Goal: Information Seeking & Learning: Learn about a topic

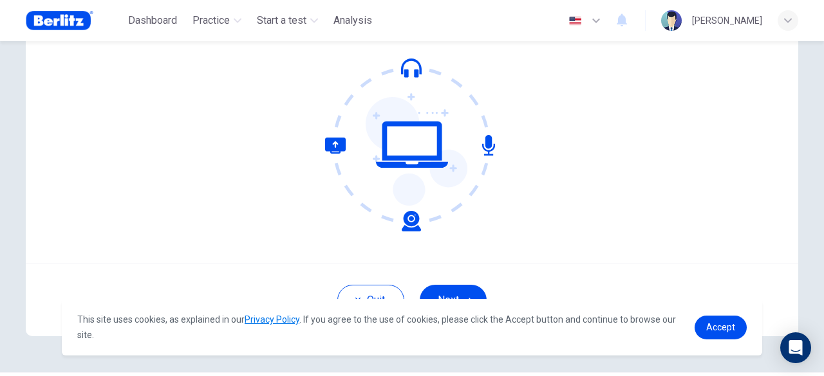
scroll to position [159, 0]
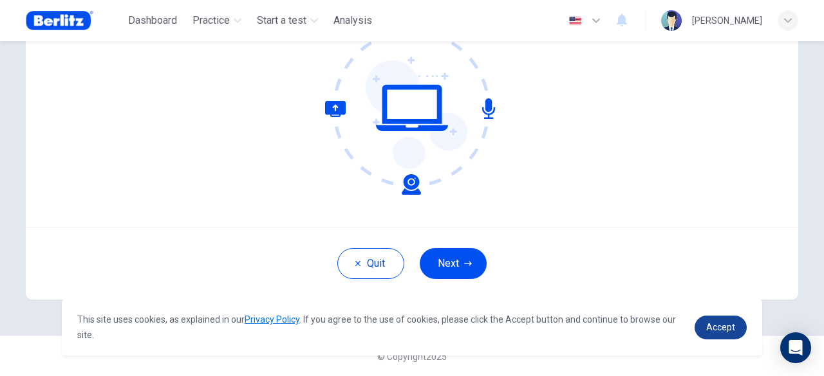
click at [720, 328] on span "Accept" at bounding box center [720, 327] width 29 height 10
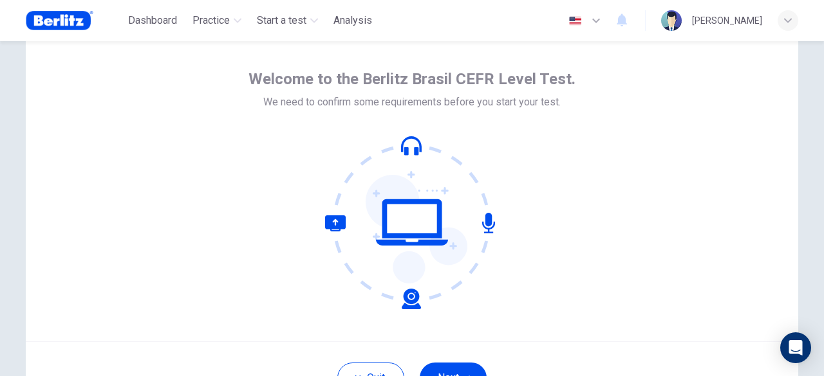
scroll to position [39, 0]
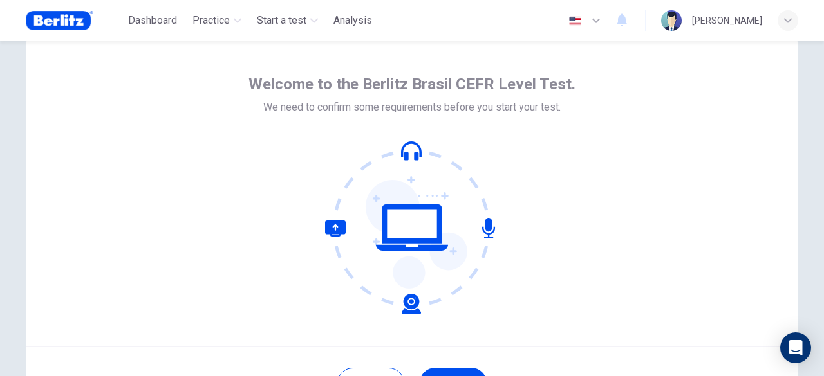
click at [404, 147] on icon at bounding box center [412, 228] width 174 height 174
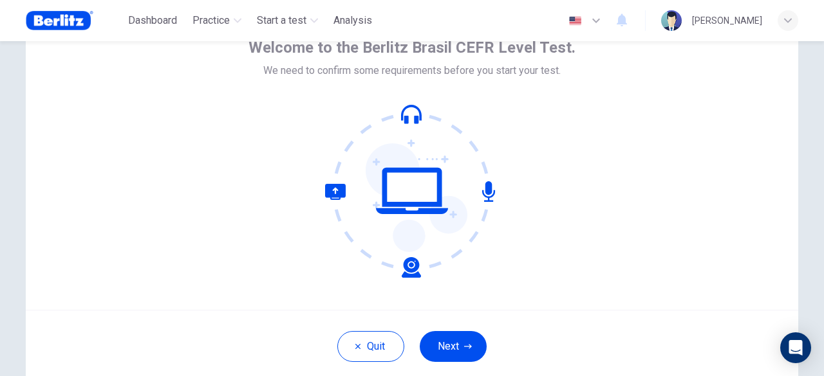
scroll to position [77, 0]
click at [454, 346] on button "Next" at bounding box center [453, 346] width 67 height 31
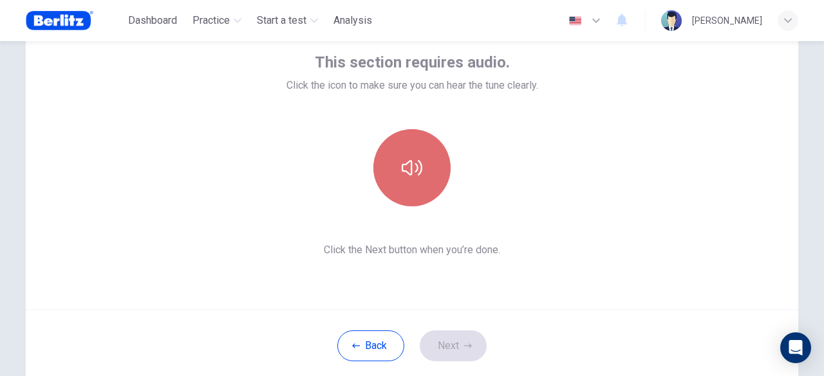
click at [397, 173] on button "button" at bounding box center [411, 167] width 77 height 77
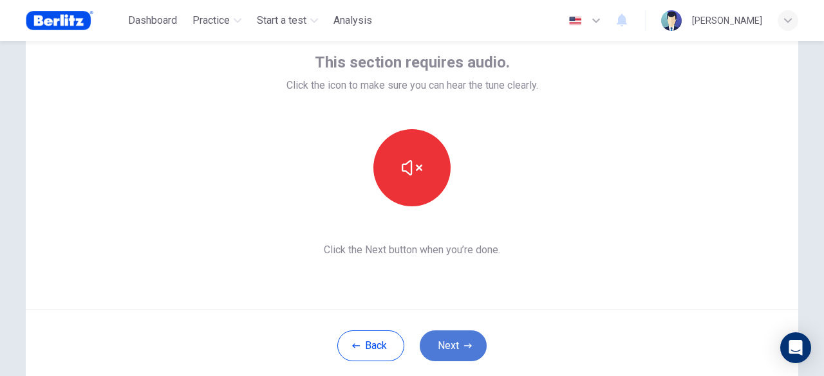
click at [456, 343] on button "Next" at bounding box center [453, 346] width 67 height 31
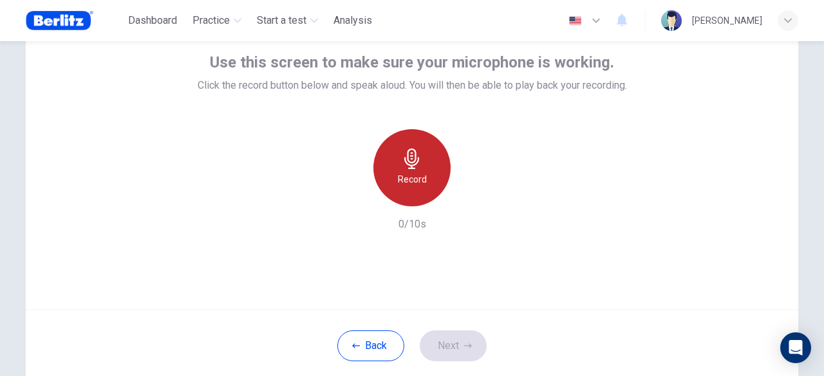
click at [404, 162] on icon "button" at bounding box center [411, 159] width 15 height 21
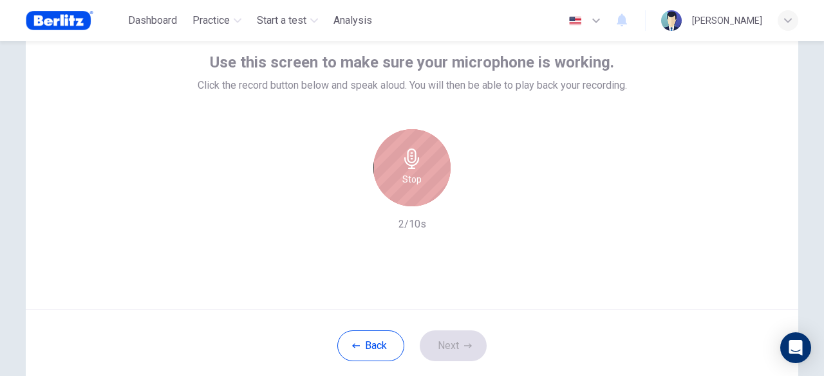
click at [404, 162] on icon "button" at bounding box center [411, 159] width 15 height 21
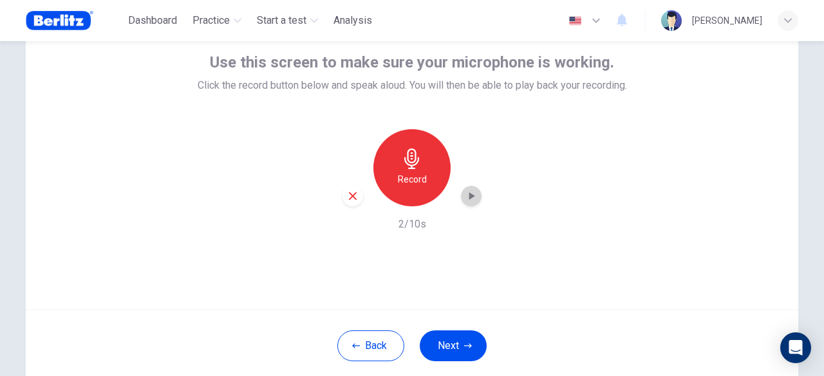
click at [467, 201] on icon "button" at bounding box center [471, 196] width 13 height 13
click at [444, 344] on button "Next" at bounding box center [453, 346] width 67 height 31
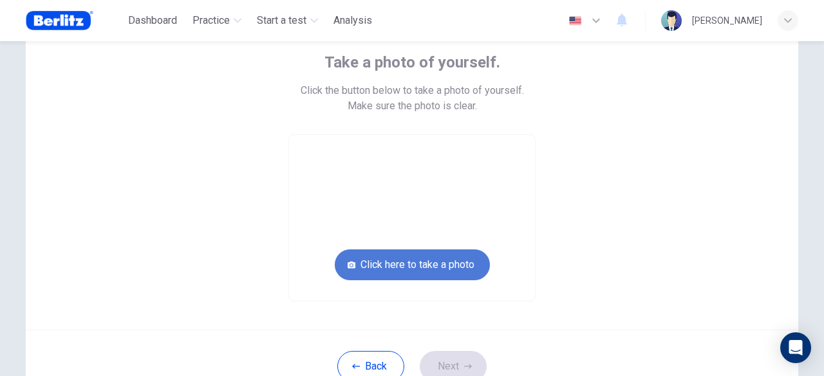
click at [432, 265] on button "Click here to take a photo" at bounding box center [412, 265] width 155 height 31
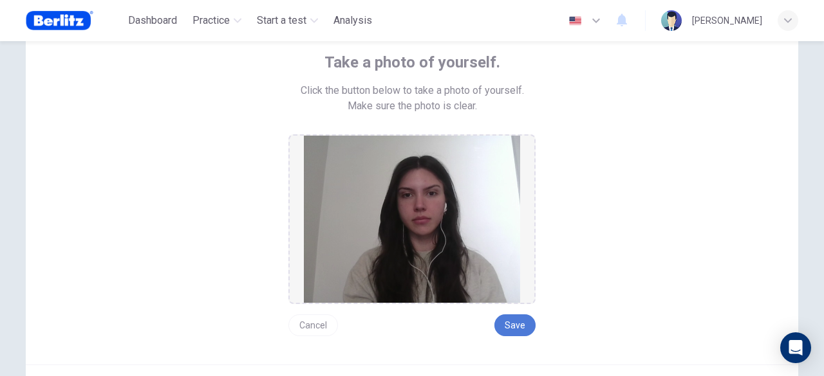
click at [517, 328] on button "Save" at bounding box center [514, 326] width 41 height 22
click at [497, 323] on button "Save" at bounding box center [514, 326] width 41 height 22
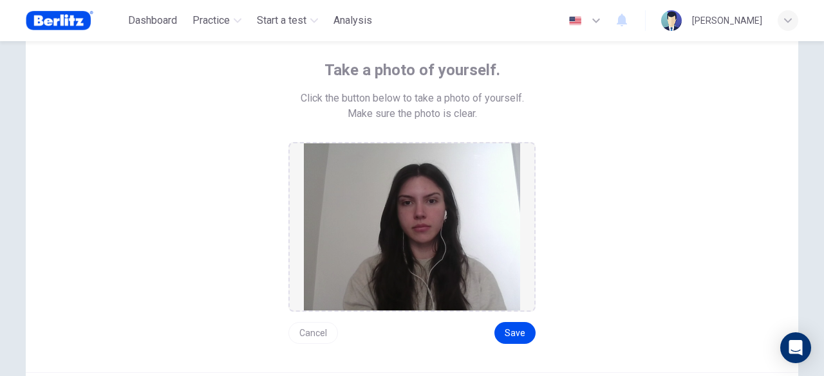
scroll to position [127, 0]
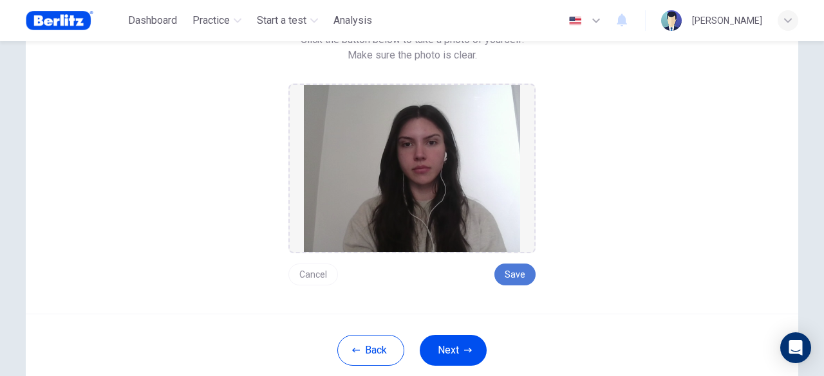
click at [514, 277] on button "Save" at bounding box center [514, 275] width 41 height 22
click at [458, 345] on button "Next" at bounding box center [453, 350] width 67 height 31
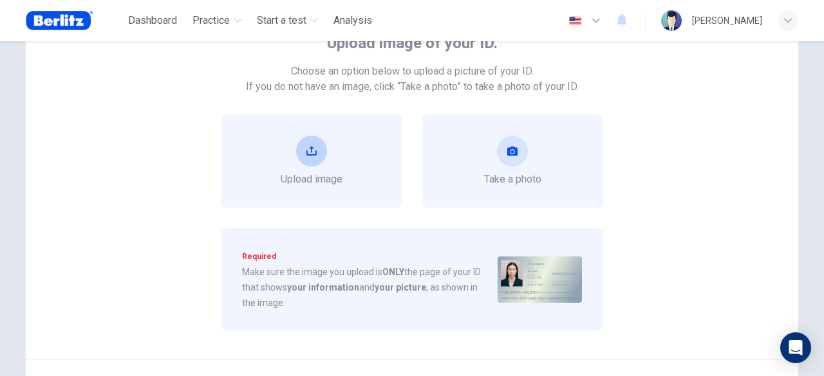
scroll to position [107, 0]
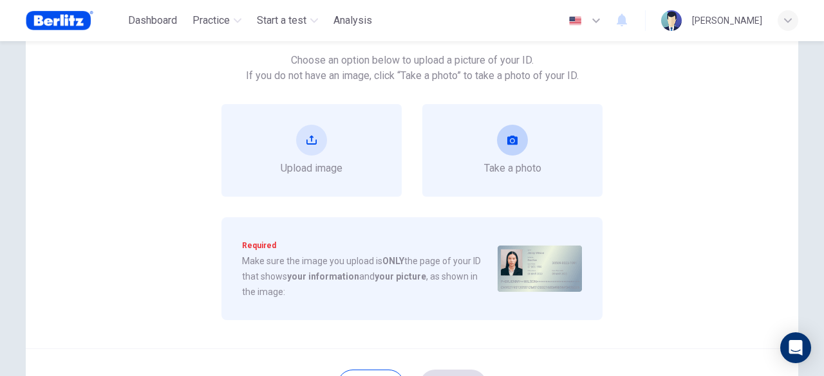
click at [501, 121] on div "Take a photo" at bounding box center [512, 150] width 180 height 93
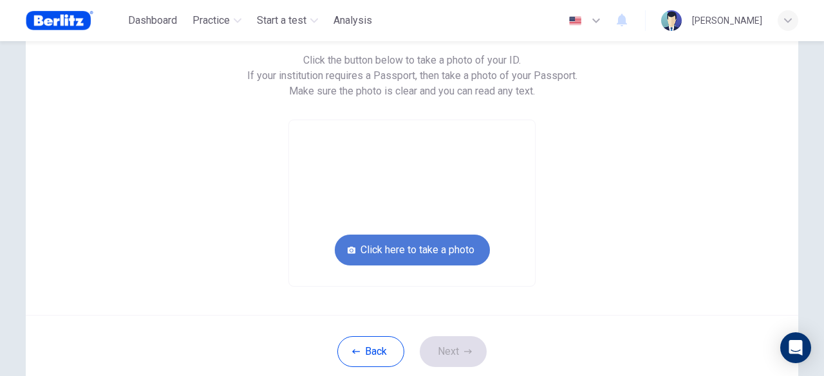
click at [436, 242] on button "Click here to take a photo" at bounding box center [412, 250] width 155 height 31
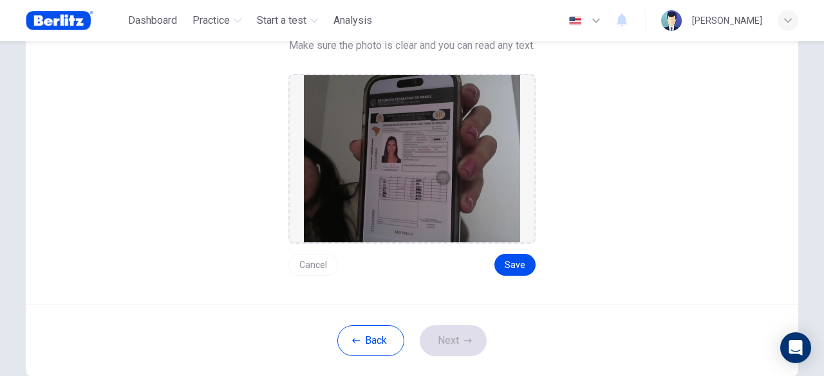
scroll to position [151, 0]
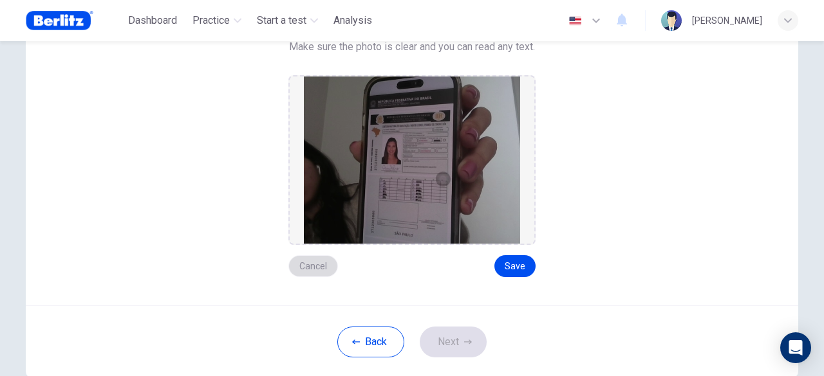
click at [307, 259] on button "Cancel" at bounding box center [313, 266] width 50 height 22
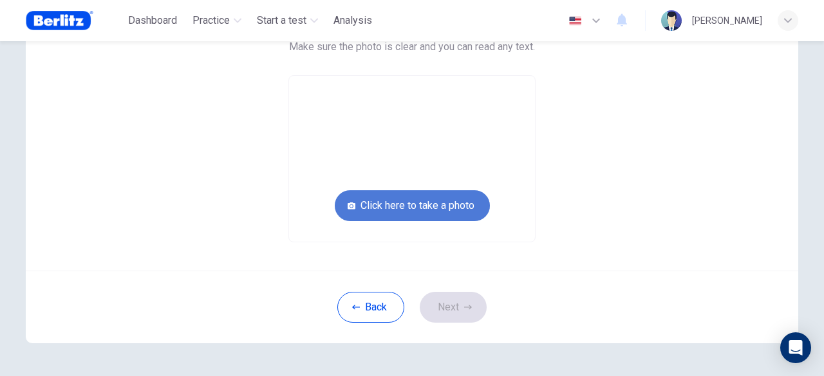
click at [396, 205] on button "Click here to take a photo" at bounding box center [412, 205] width 155 height 31
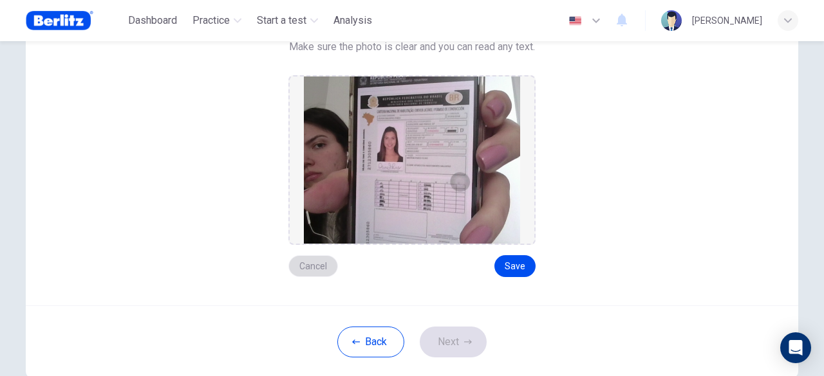
click at [313, 268] on button "Cancel" at bounding box center [313, 266] width 50 height 22
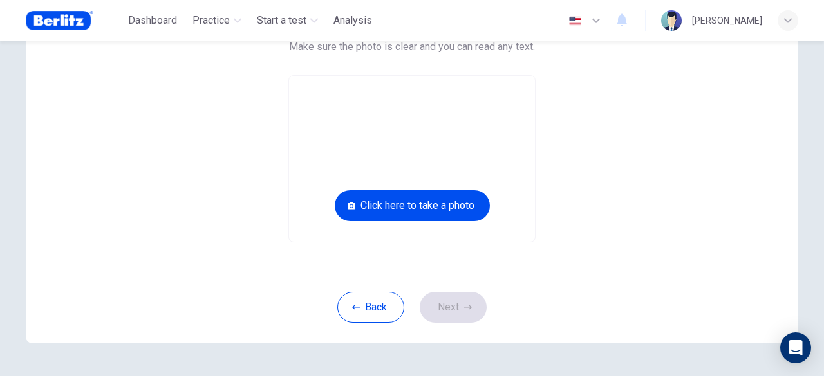
click at [456, 119] on video at bounding box center [412, 159] width 246 height 166
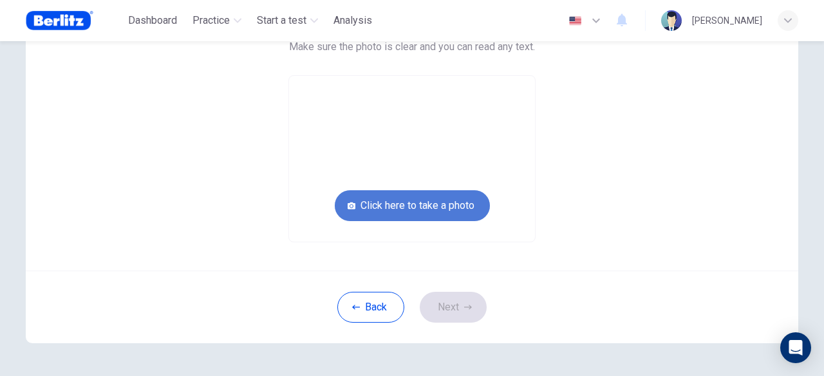
click at [441, 214] on button "Click here to take a photo" at bounding box center [412, 205] width 155 height 31
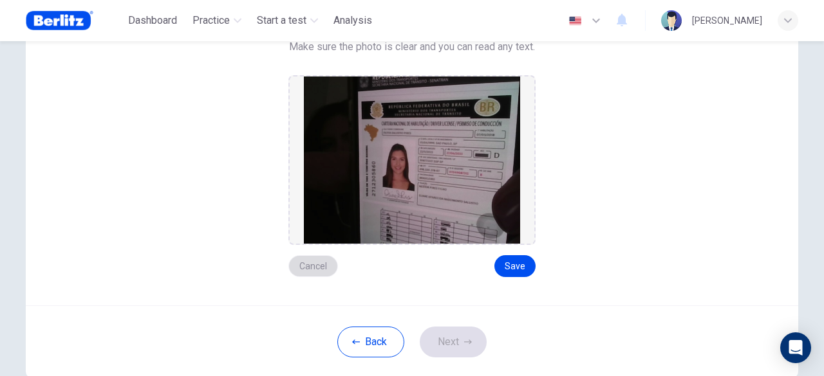
click at [302, 266] on button "Cancel" at bounding box center [313, 266] width 50 height 22
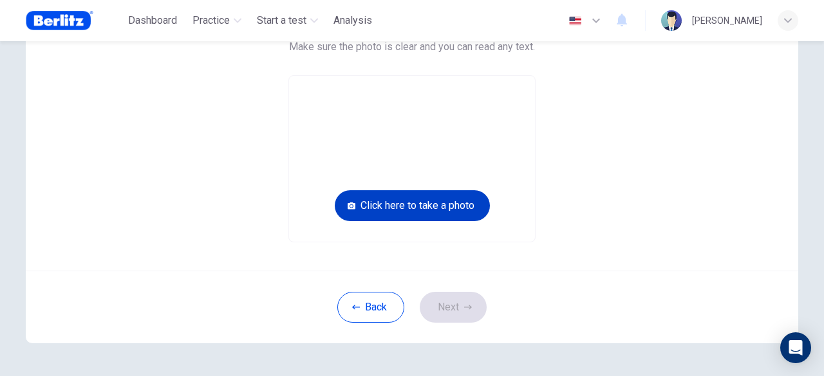
click at [440, 209] on button "Click here to take a photo" at bounding box center [412, 205] width 155 height 31
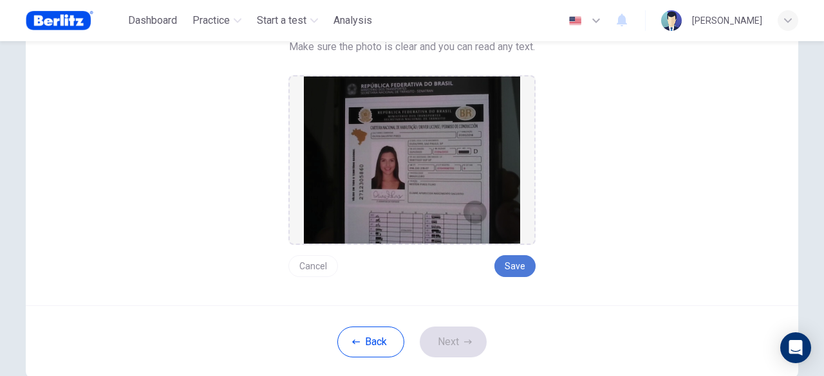
click at [508, 270] on button "Save" at bounding box center [514, 266] width 41 height 22
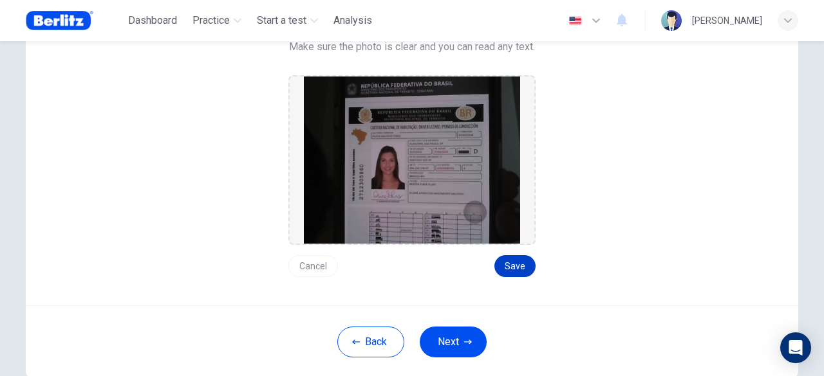
click at [508, 270] on button "Save" at bounding box center [514, 266] width 41 height 22
click at [446, 349] on button "Next" at bounding box center [453, 342] width 67 height 31
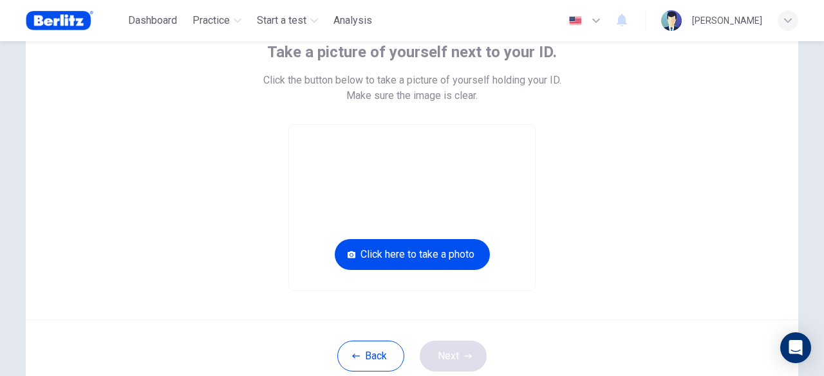
scroll to position [88, 0]
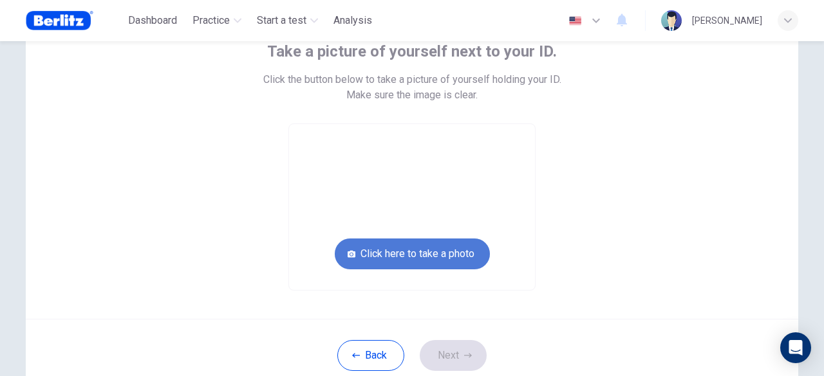
click at [408, 254] on button "Click here to take a photo" at bounding box center [412, 254] width 155 height 31
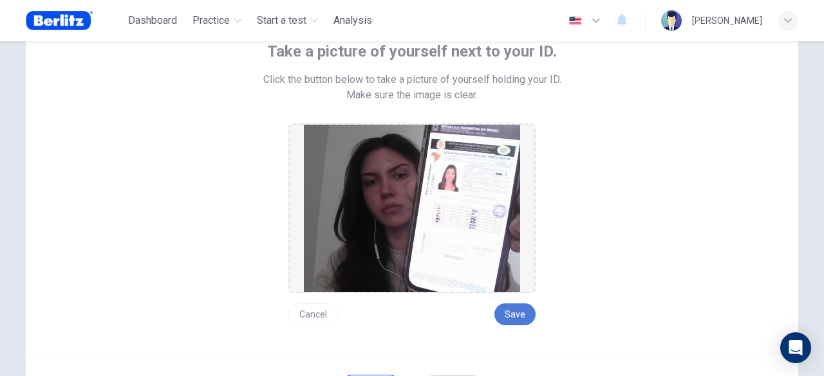
click at [506, 315] on button "Save" at bounding box center [514, 315] width 41 height 22
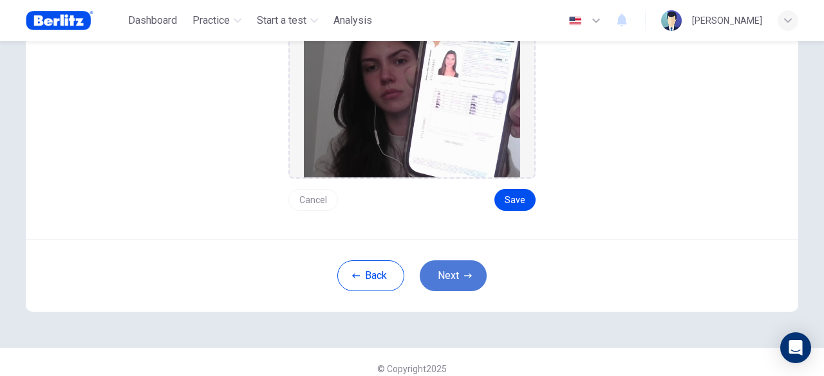
click at [465, 277] on icon "button" at bounding box center [468, 276] width 8 height 8
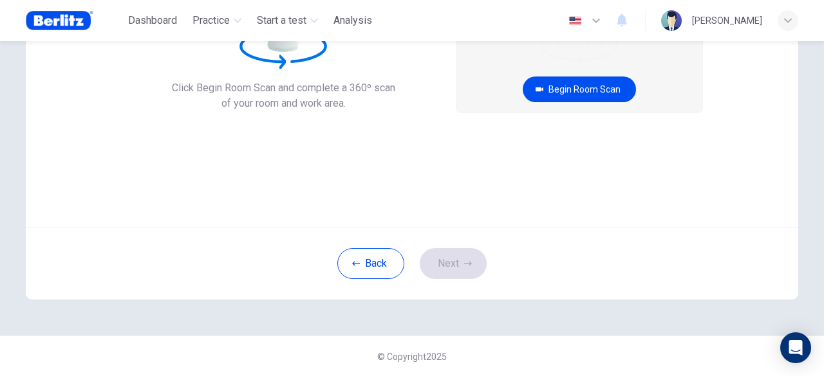
scroll to position [68, 0]
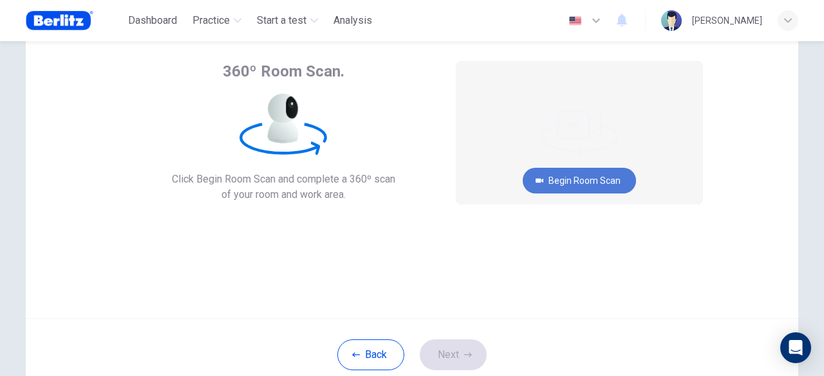
click at [575, 183] on button "Begin Room Scan" at bounding box center [579, 181] width 113 height 26
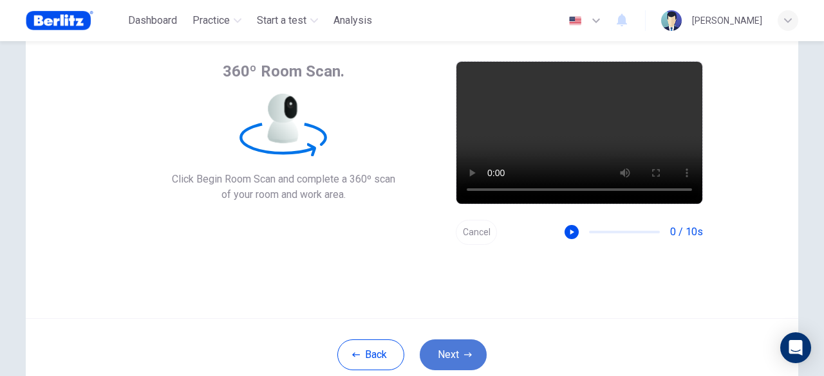
click at [461, 340] on button "Next" at bounding box center [453, 355] width 67 height 31
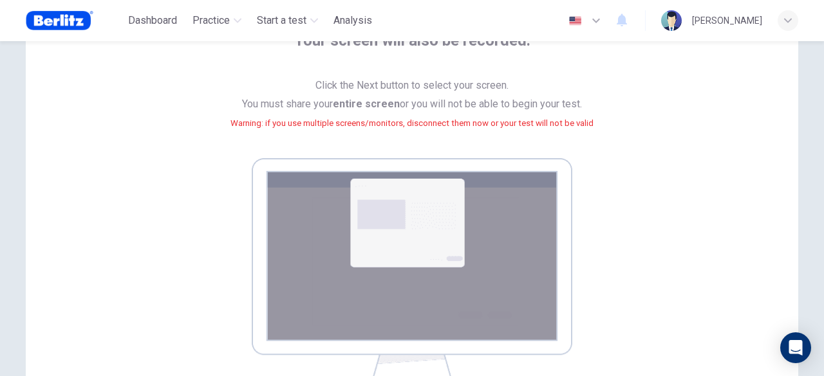
scroll to position [292, 0]
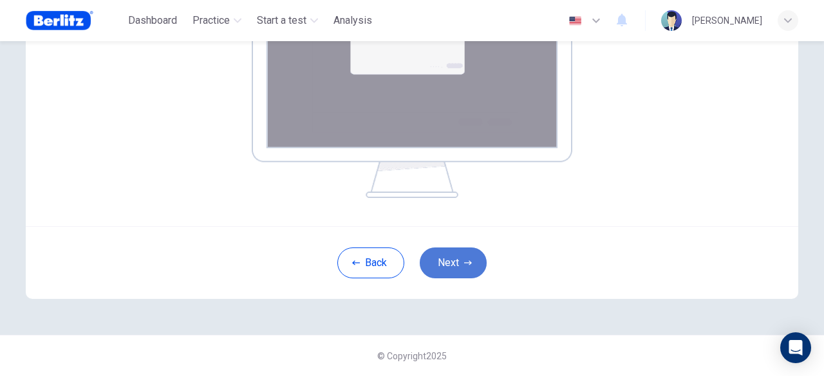
click at [440, 254] on button "Next" at bounding box center [453, 263] width 67 height 31
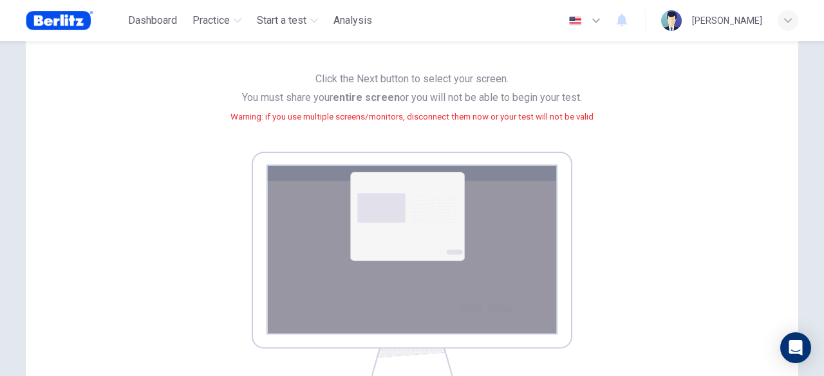
scroll to position [177, 0]
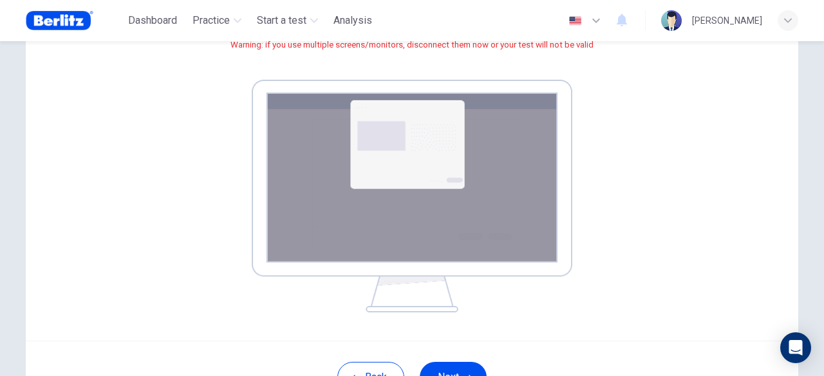
click at [391, 158] on img at bounding box center [412, 196] width 320 height 233
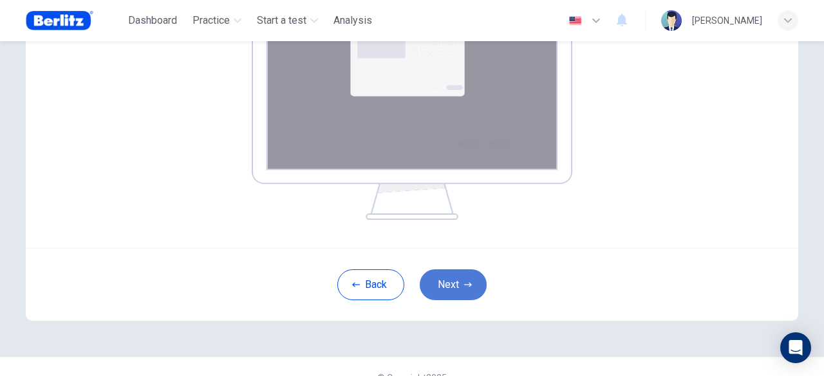
click at [462, 293] on button "Next" at bounding box center [453, 285] width 67 height 31
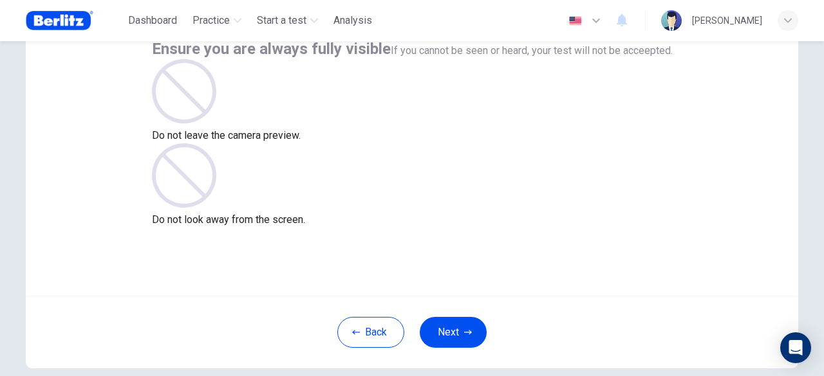
scroll to position [88, 0]
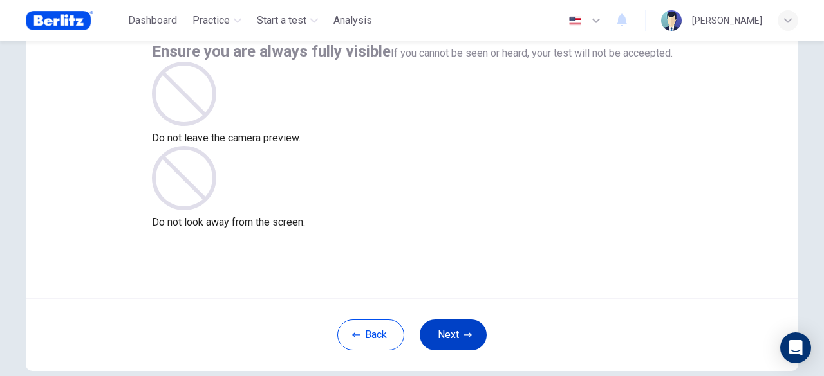
click at [455, 331] on button "Next" at bounding box center [453, 335] width 67 height 31
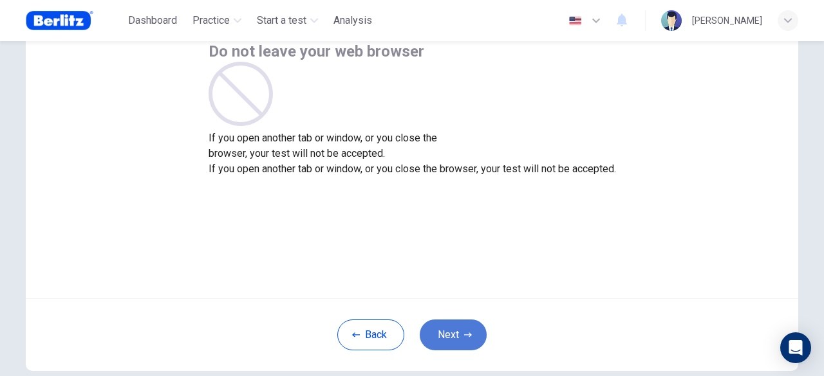
click at [455, 331] on button "Next" at bounding box center [453, 335] width 67 height 31
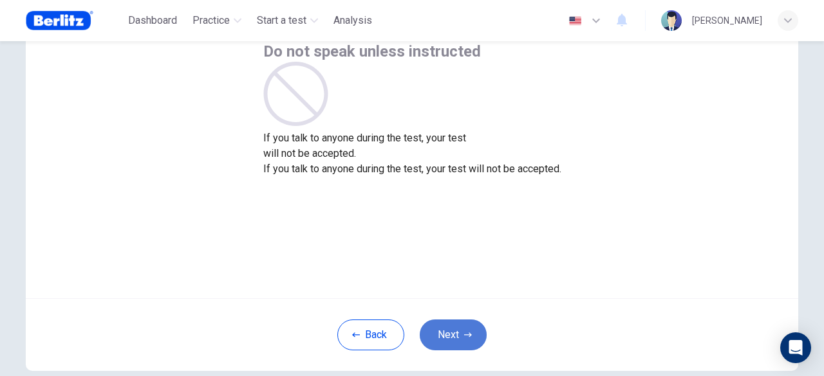
click at [441, 327] on button "Next" at bounding box center [453, 335] width 67 height 31
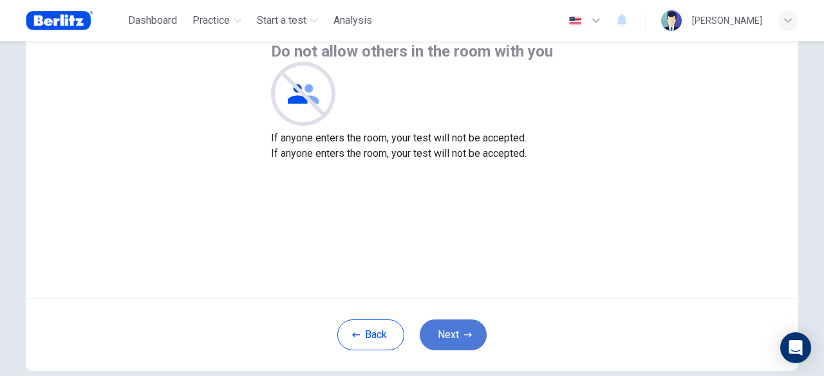
click at [441, 327] on button "Next" at bounding box center [453, 335] width 67 height 31
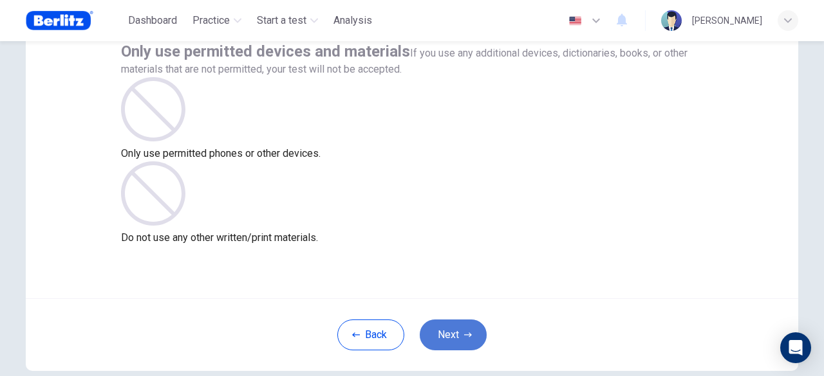
click at [441, 327] on button "Next" at bounding box center [453, 335] width 67 height 31
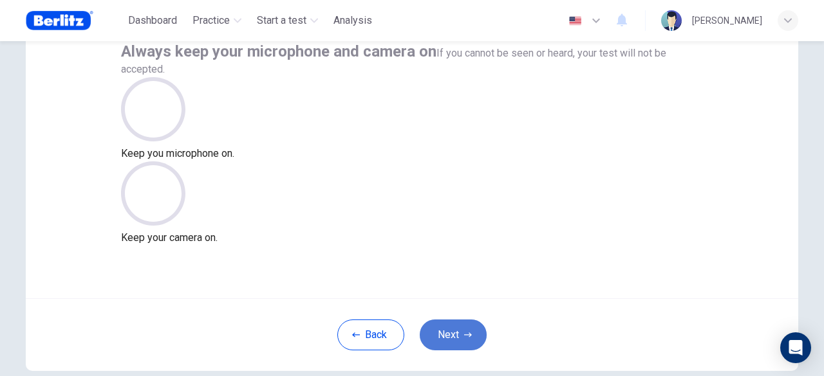
click at [441, 327] on button "Next" at bounding box center [453, 335] width 67 height 31
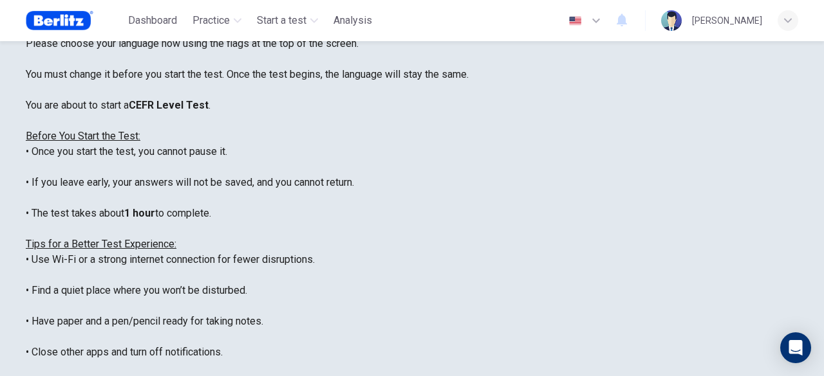
scroll to position [28, 0]
click at [588, 17] on icon "button" at bounding box center [595, 20] width 15 height 15
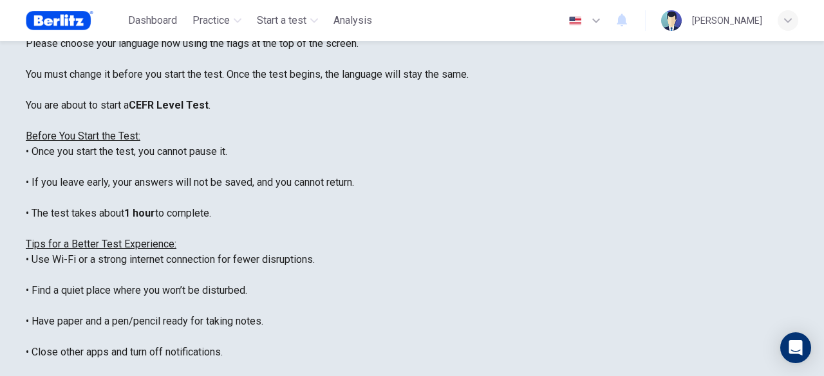
type input "**"
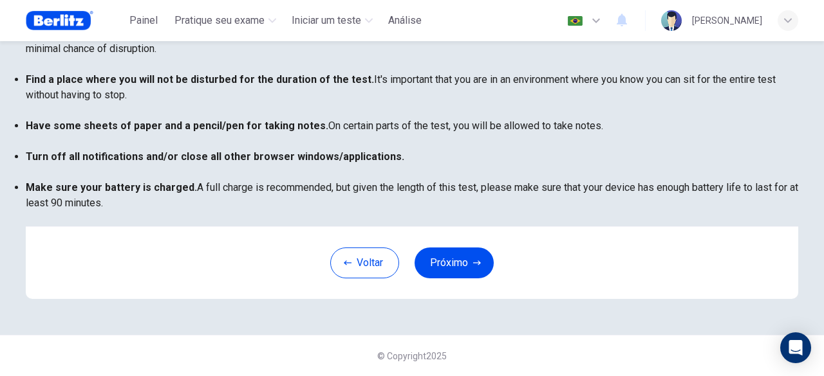
scroll to position [295, 0]
click at [454, 279] on button "Próximo" at bounding box center [453, 263] width 79 height 31
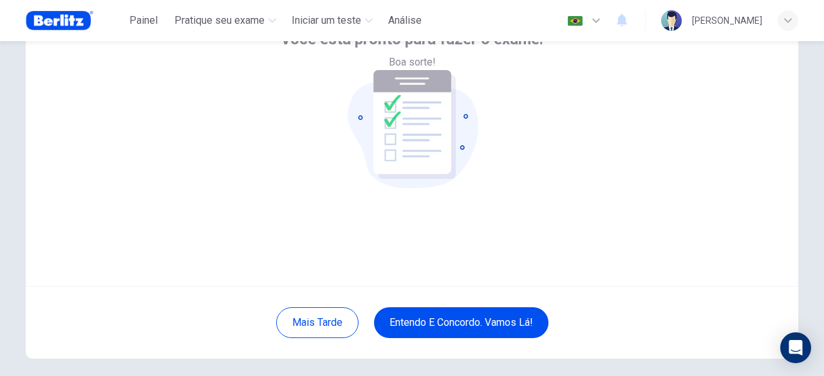
scroll to position [102, 0]
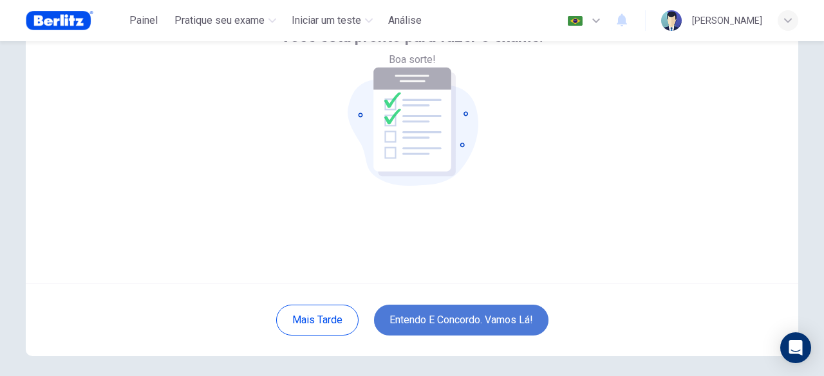
click at [471, 321] on button "Entendo e concordo. Vamos lá!" at bounding box center [461, 320] width 174 height 31
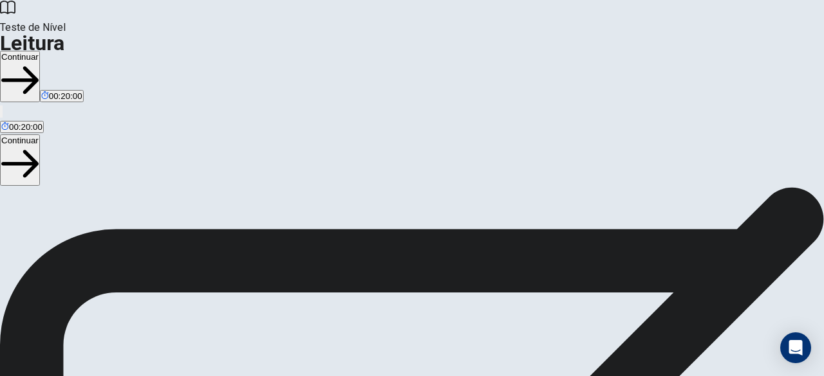
click at [40, 51] on button "Continuar" at bounding box center [20, 76] width 40 height 51
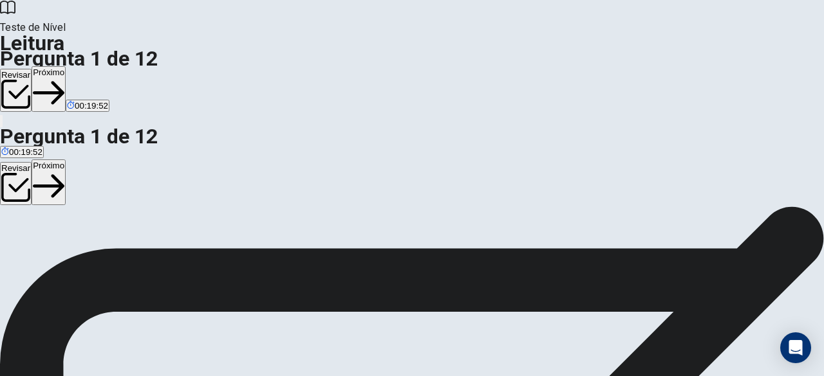
drag, startPoint x: 768, startPoint y: 82, endPoint x: 773, endPoint y: 14, distance: 69.0
click at [773, 14] on div "Teste de [PERSON_NAME] Pergunta 1 de 12 Revisar Próximo 00:19:52 Pergunta 1 de …" at bounding box center [412, 188] width 824 height 376
drag, startPoint x: 770, startPoint y: 96, endPoint x: 382, endPoint y: 70, distance: 388.9
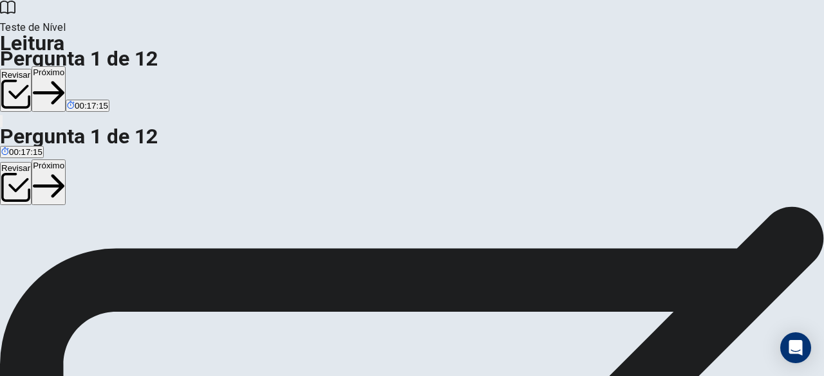
scroll to position [0, 0]
click at [66, 66] on button "Próximo" at bounding box center [49, 89] width 34 height 46
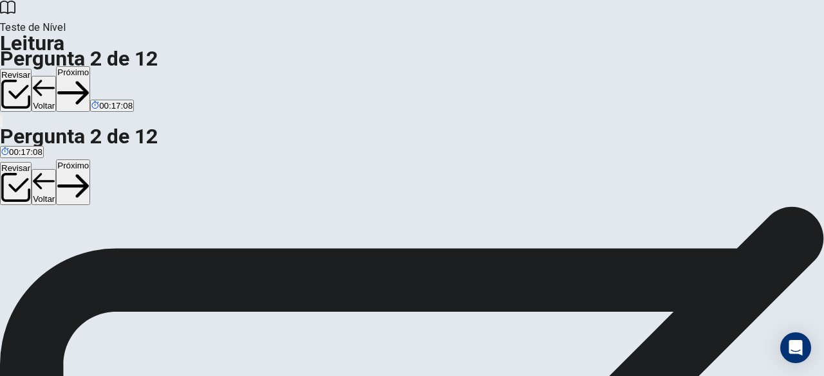
scroll to position [23, 0]
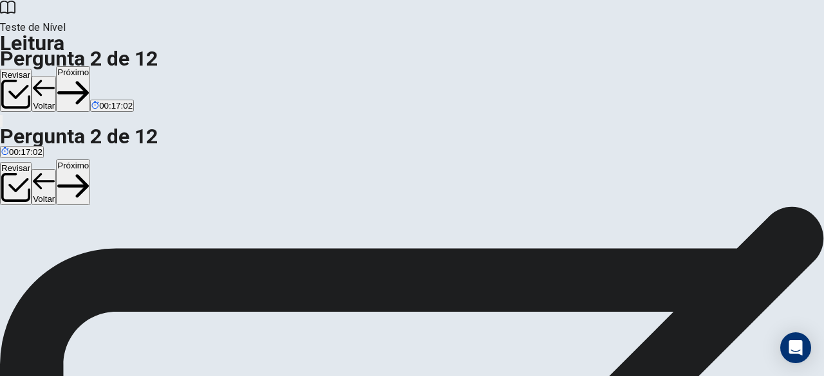
scroll to position [0, 0]
click at [90, 66] on button "Próximo" at bounding box center [73, 89] width 34 height 46
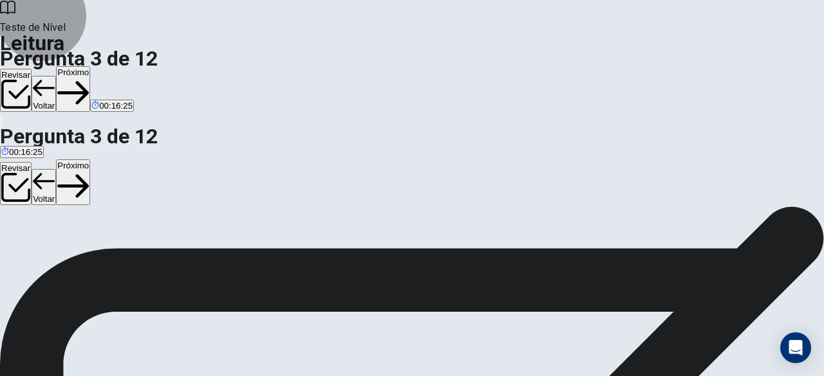
click at [90, 66] on button "Próximo" at bounding box center [73, 89] width 34 height 46
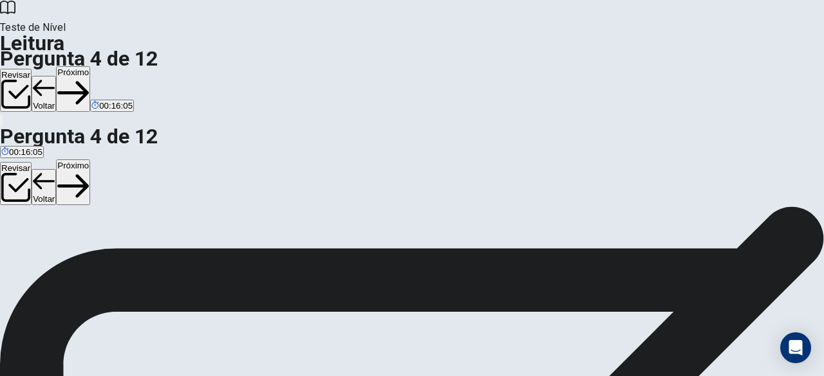
scroll to position [0, 0]
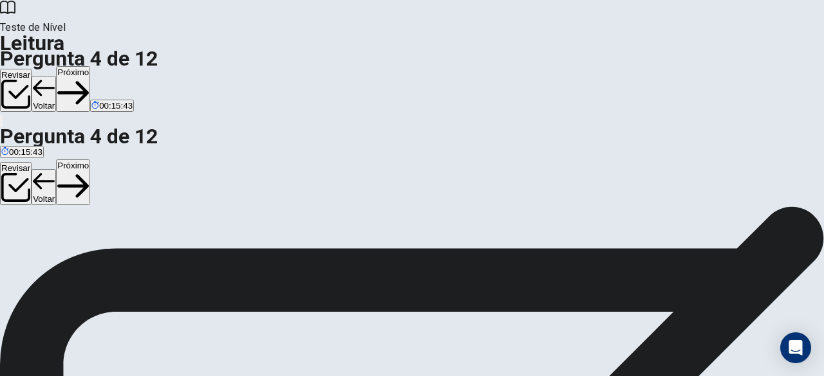
scroll to position [25, 0]
click at [630, 7] on div "Teste de [PERSON_NAME] Pergunta 4 de 12 Revisar Voltar Próximo 00:15:39" at bounding box center [412, 64] width 824 height 129
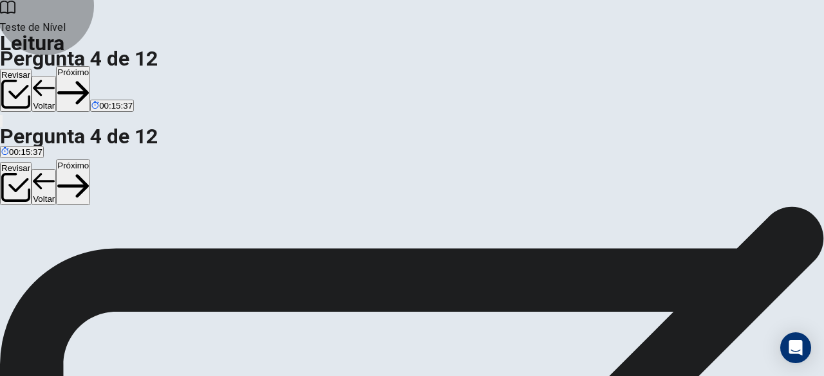
click at [90, 66] on button "Próximo" at bounding box center [73, 89] width 34 height 46
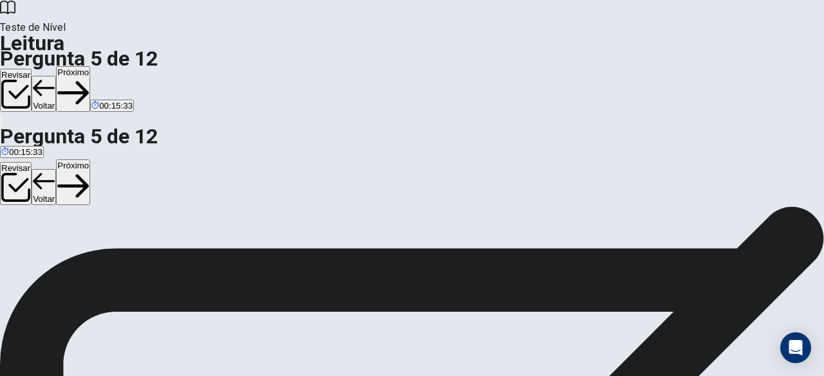
scroll to position [41, 0]
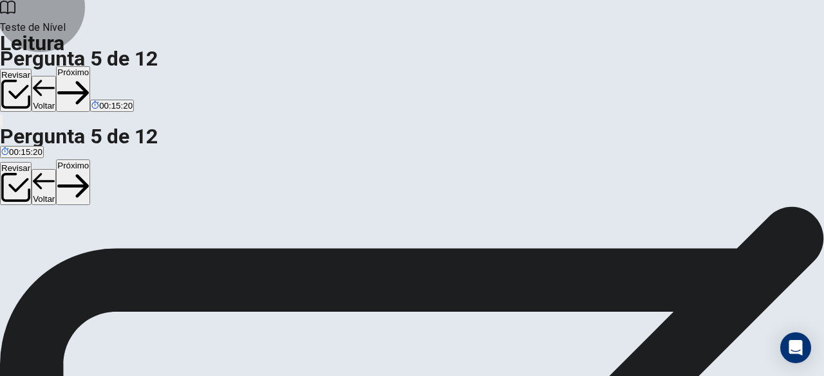
click at [90, 66] on button "Próximo" at bounding box center [73, 89] width 34 height 46
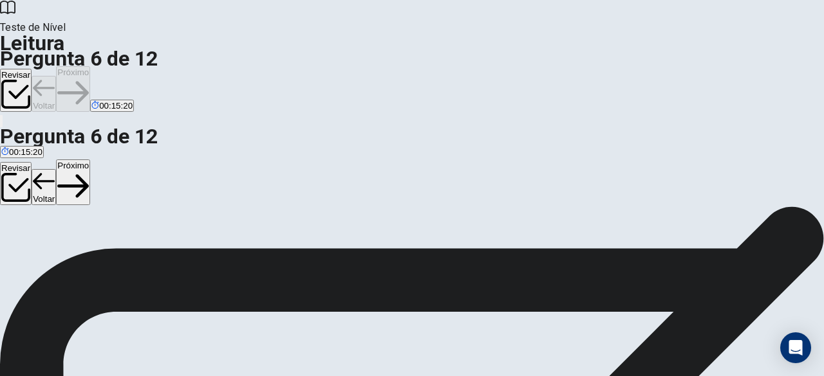
scroll to position [72, 0]
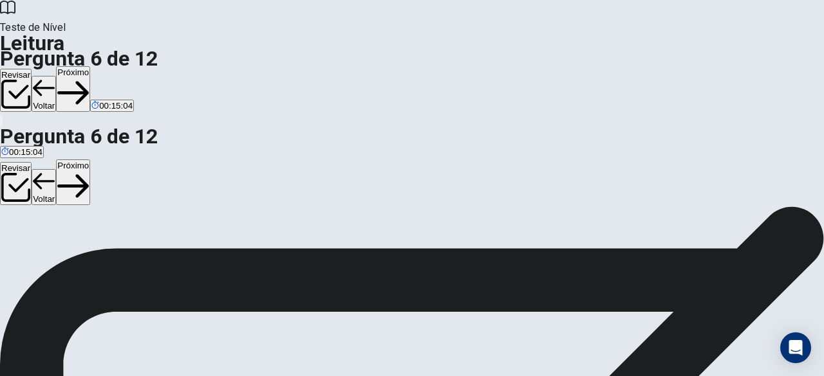
click at [90, 66] on button "Próximo" at bounding box center [73, 89] width 34 height 46
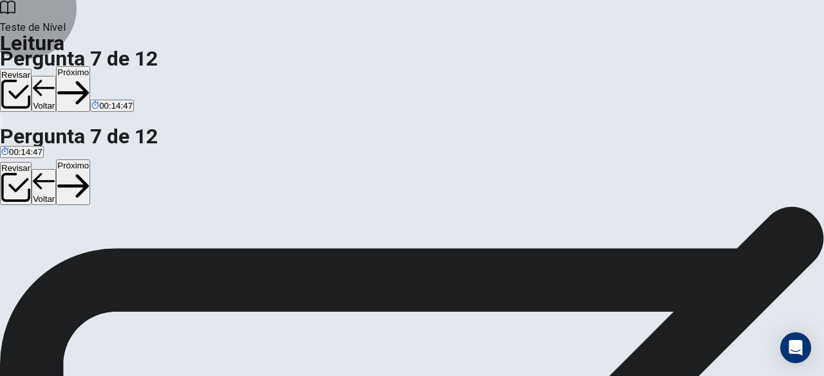
click at [90, 66] on button "Próximo" at bounding box center [73, 89] width 34 height 46
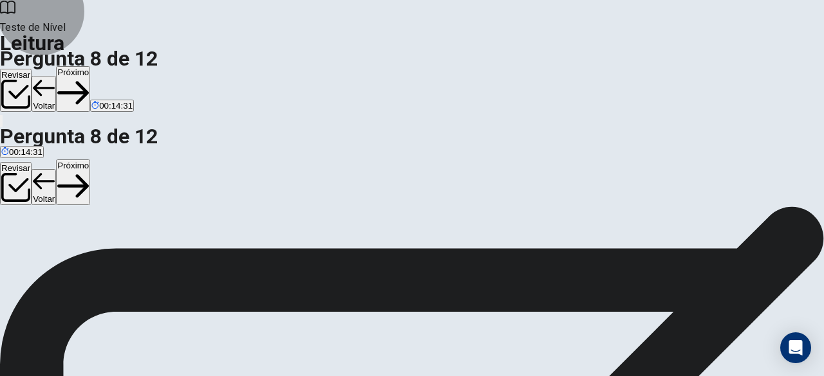
click at [90, 66] on button "Próximo" at bounding box center [73, 89] width 34 height 46
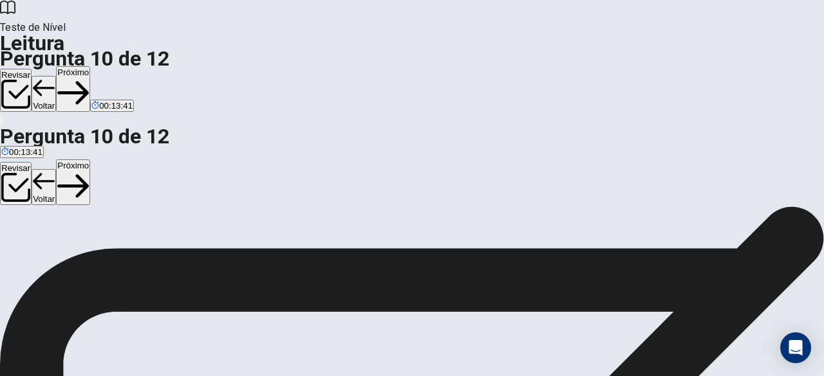
scroll to position [55, 0]
click at [90, 66] on button "Próximo" at bounding box center [73, 89] width 34 height 46
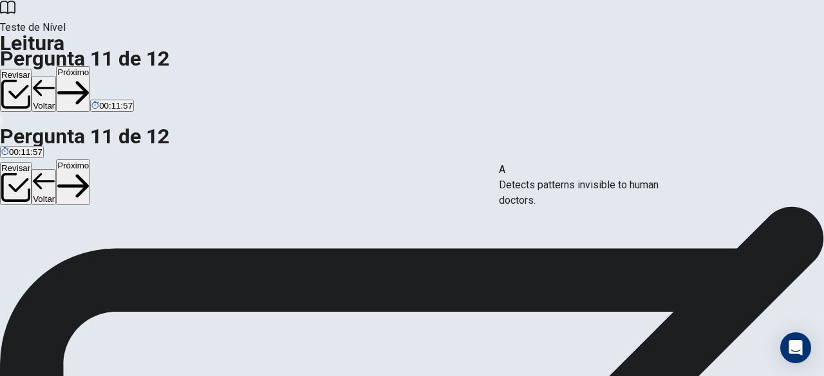
drag, startPoint x: 160, startPoint y: 162, endPoint x: 622, endPoint y: 186, distance: 463.3
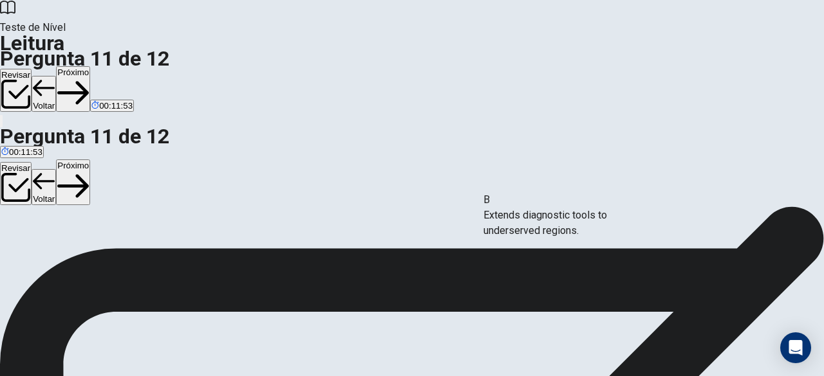
drag, startPoint x: 172, startPoint y: 163, endPoint x: 638, endPoint y: 219, distance: 468.6
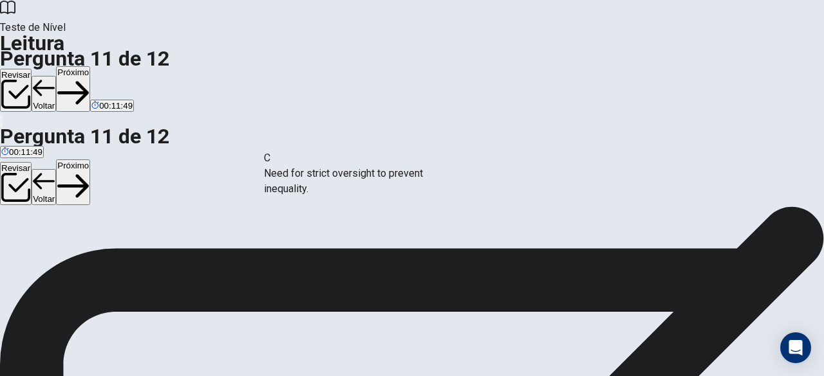
drag, startPoint x: 140, startPoint y: 175, endPoint x: 367, endPoint y: 189, distance: 226.9
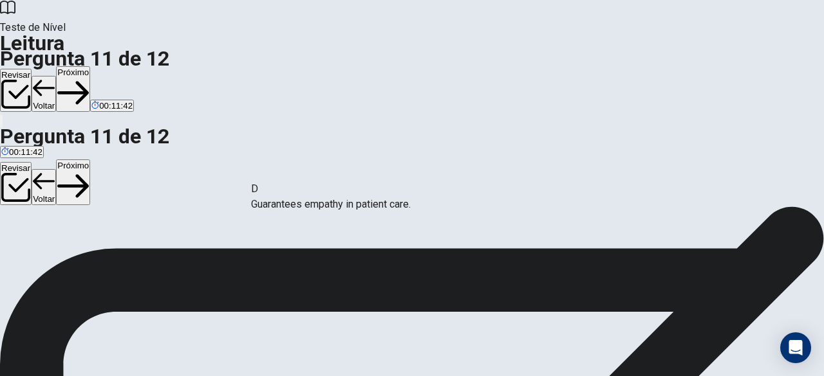
drag, startPoint x: 140, startPoint y: 172, endPoint x: 350, endPoint y: 218, distance: 214.8
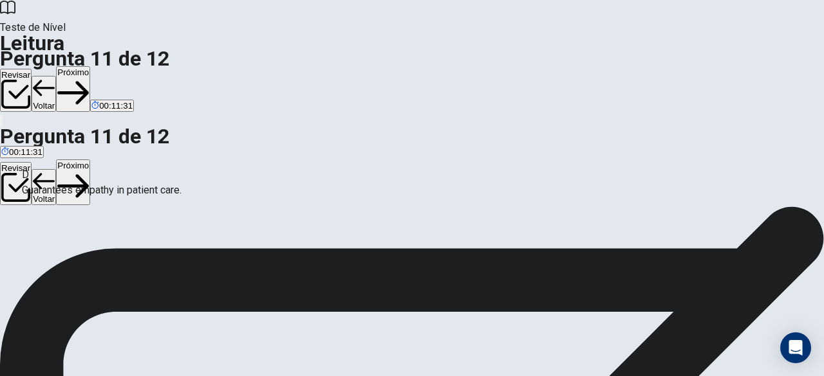
drag, startPoint x: 329, startPoint y: 239, endPoint x: 82, endPoint y: 196, distance: 250.8
drag, startPoint x: 160, startPoint y: 319, endPoint x: 183, endPoint y: 293, distance: 34.2
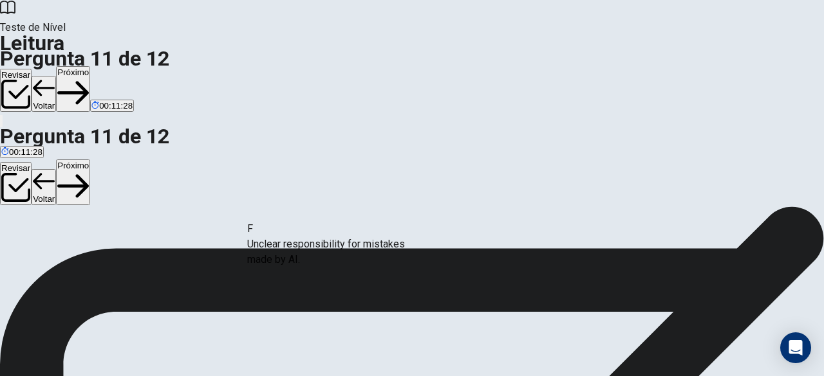
drag, startPoint x: 183, startPoint y: 293, endPoint x: 385, endPoint y: 246, distance: 207.3
drag, startPoint x: 113, startPoint y: 252, endPoint x: 367, endPoint y: 254, distance: 253.5
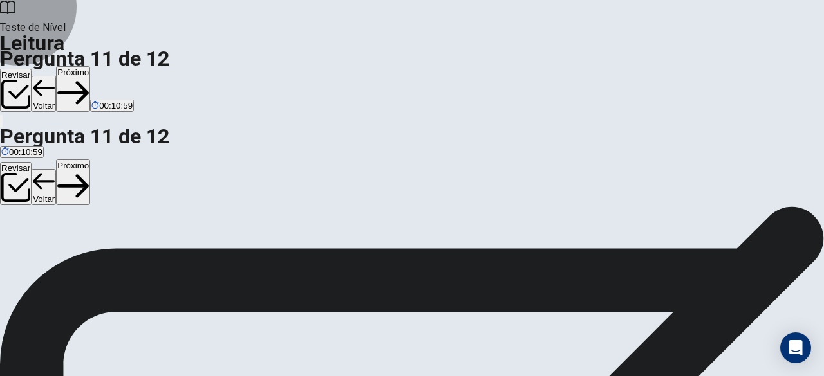
click at [90, 66] on button "Próximo" at bounding box center [73, 89] width 34 height 46
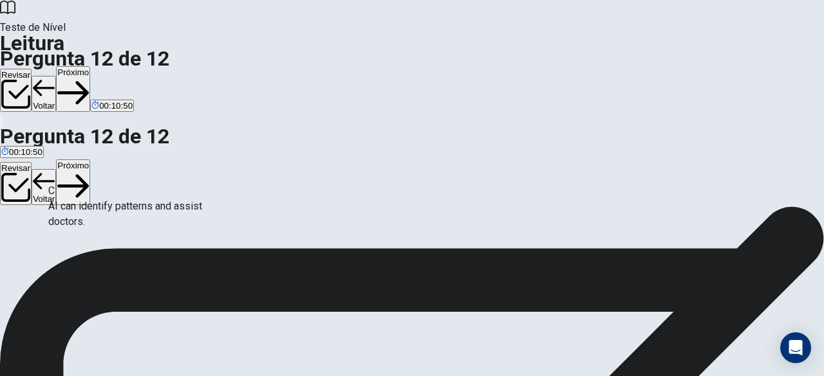
scroll to position [111, 0]
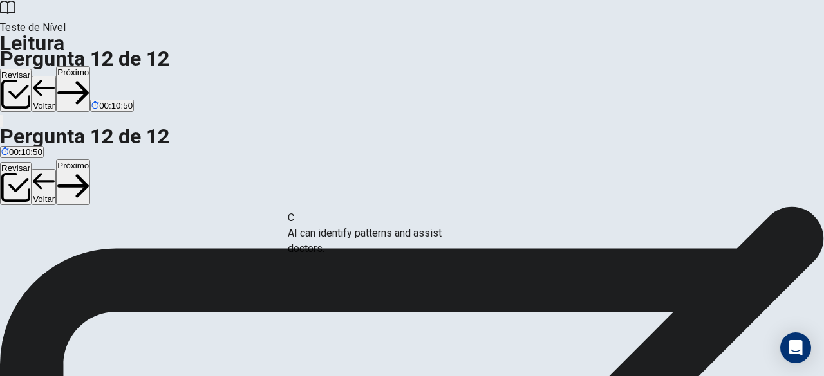
drag, startPoint x: 106, startPoint y: 214, endPoint x: 364, endPoint y: 244, distance: 259.7
drag, startPoint x: 124, startPoint y: 270, endPoint x: 357, endPoint y: 262, distance: 233.1
drag, startPoint x: 122, startPoint y: 254, endPoint x: 358, endPoint y: 219, distance: 238.7
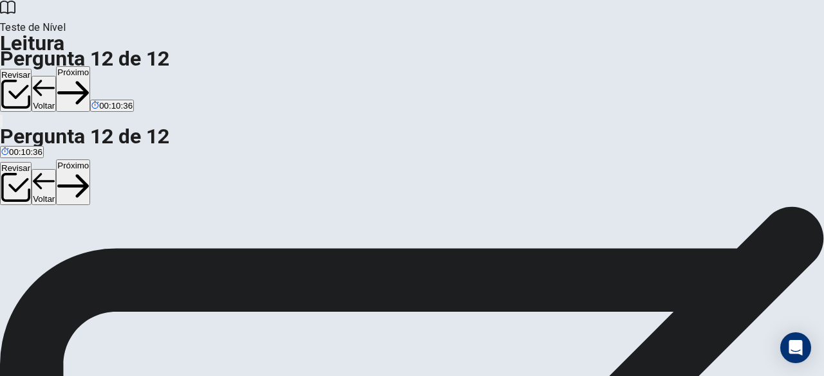
scroll to position [129, 0]
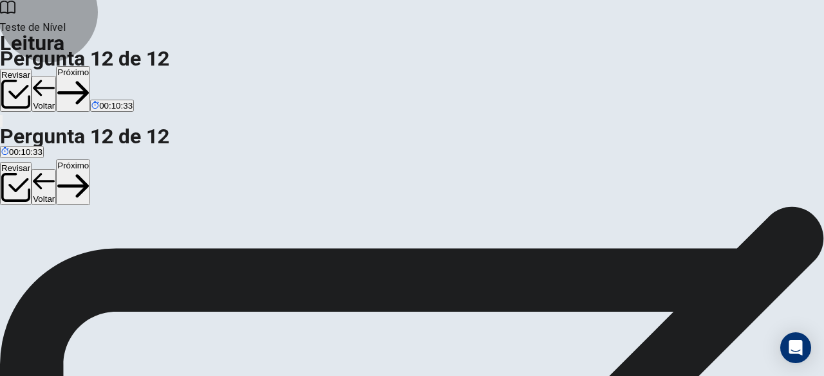
click at [90, 66] on button "Próximo" at bounding box center [73, 89] width 34 height 46
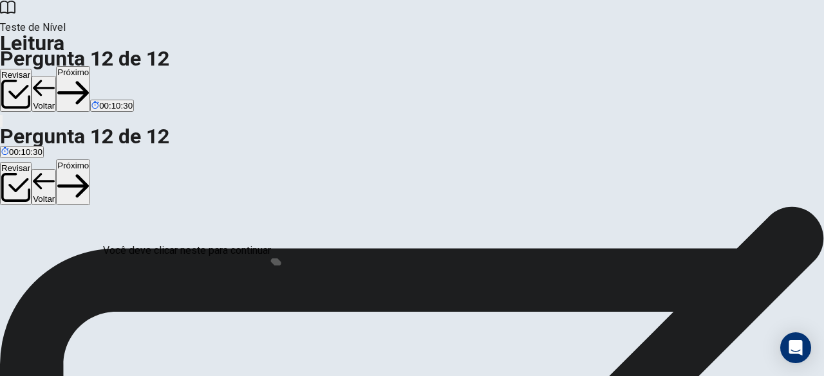
scroll to position [139, 0]
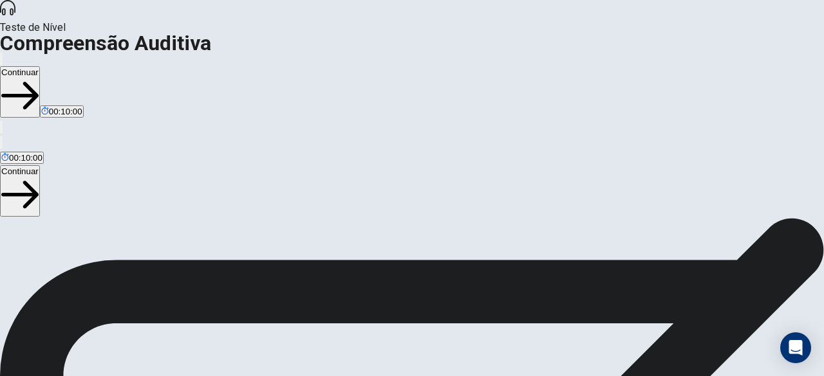
scroll to position [210, 0]
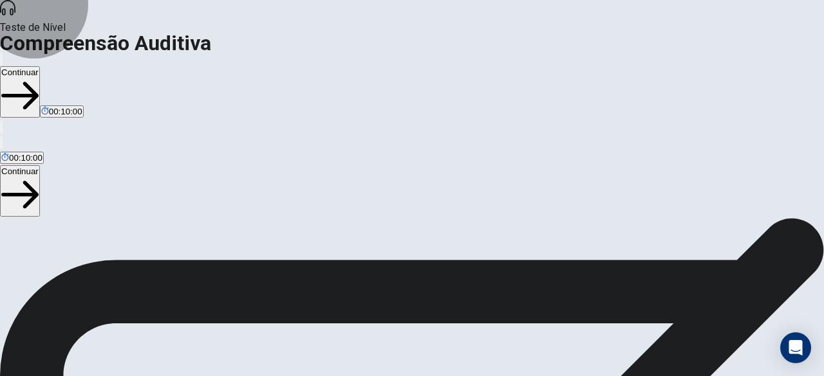
click at [40, 66] on button "Continuar" at bounding box center [20, 91] width 40 height 51
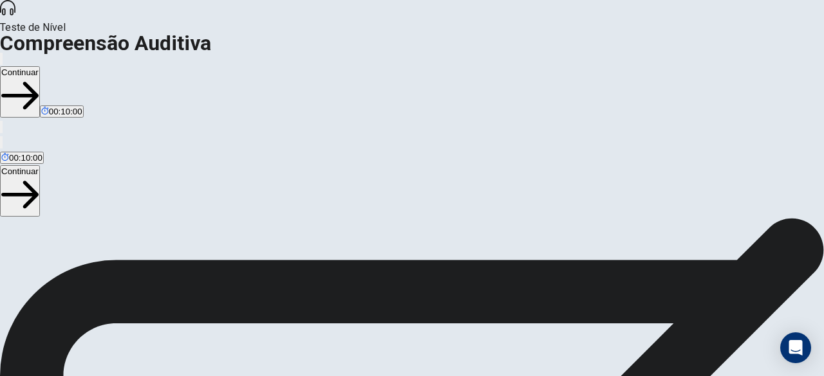
scroll to position [53, 0]
click at [1, 62] on icon "button" at bounding box center [1, 62] width 0 height 0
drag, startPoint x: 576, startPoint y: 45, endPoint x: 620, endPoint y: 47, distance: 44.4
click at [620, 47] on body "This site uses cookies, as explained in our Privacy Policy . If you agree to th…" at bounding box center [412, 188] width 824 height 376
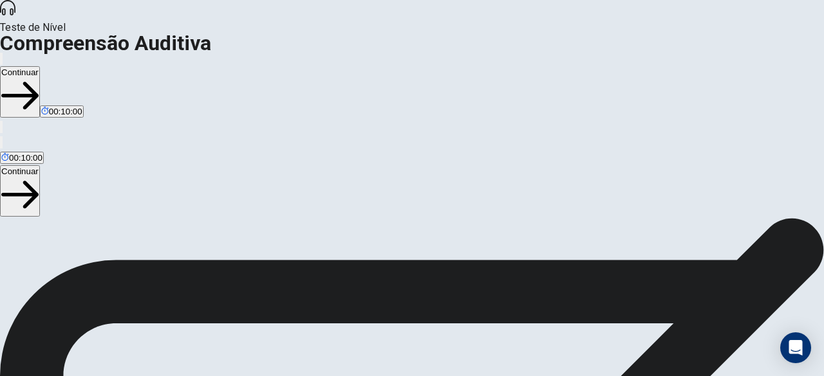
scroll to position [66, 0]
click at [40, 66] on button "Continuar" at bounding box center [20, 91] width 40 height 51
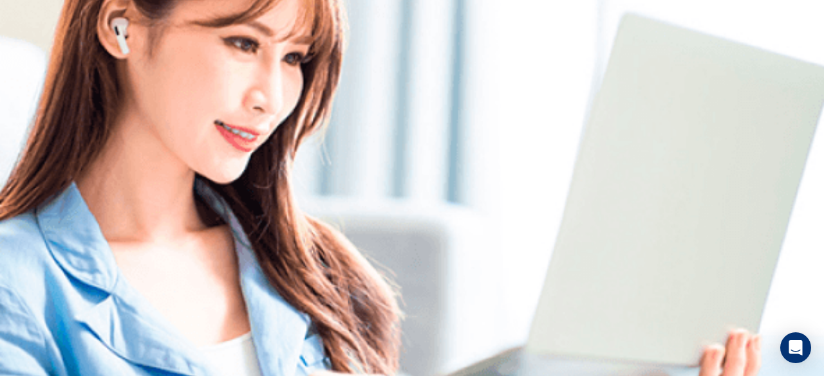
scroll to position [0, 0]
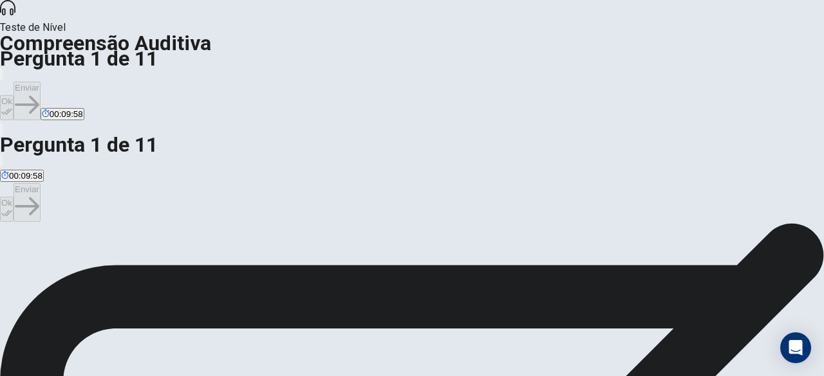
scroll to position [24, 0]
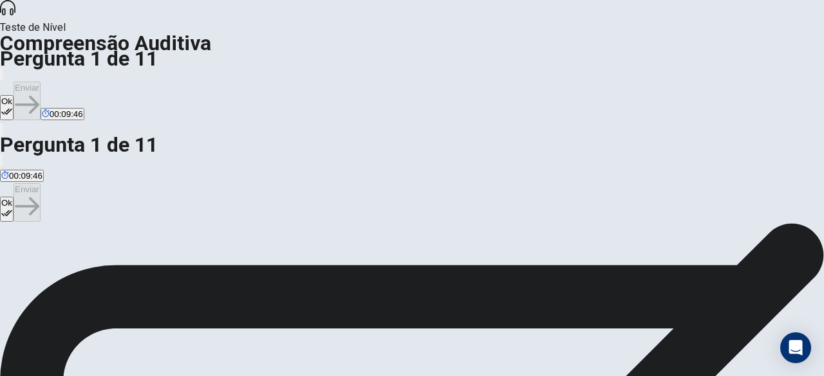
scroll to position [82, 0]
click at [14, 95] on button "Ok" at bounding box center [7, 107] width 14 height 25
click at [41, 82] on button "Enviar" at bounding box center [27, 101] width 27 height 39
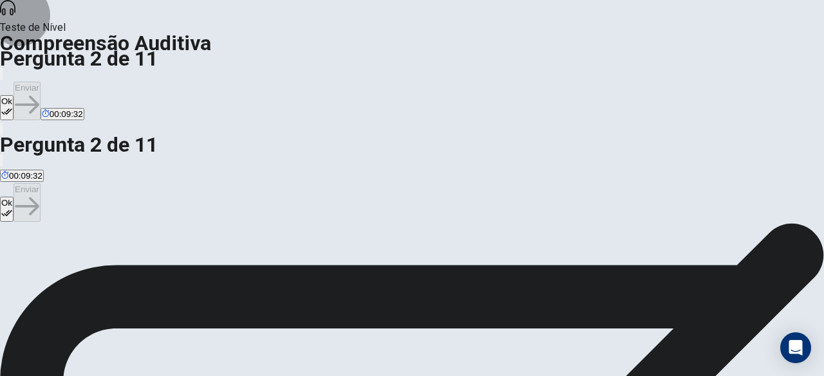
click at [14, 95] on button "Ok" at bounding box center [7, 107] width 14 height 25
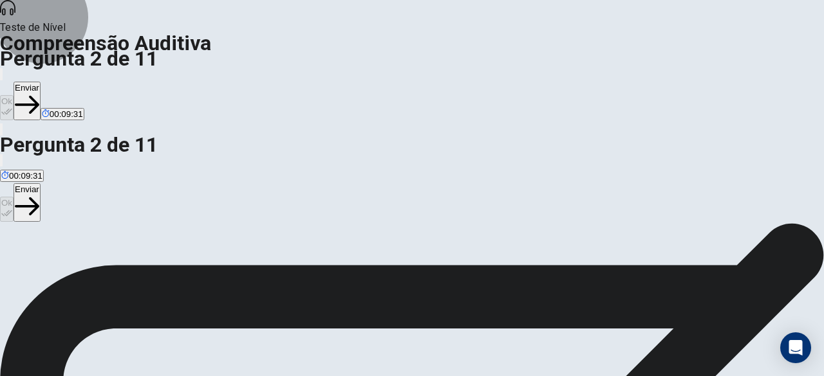
click at [41, 82] on button "Enviar" at bounding box center [27, 101] width 27 height 39
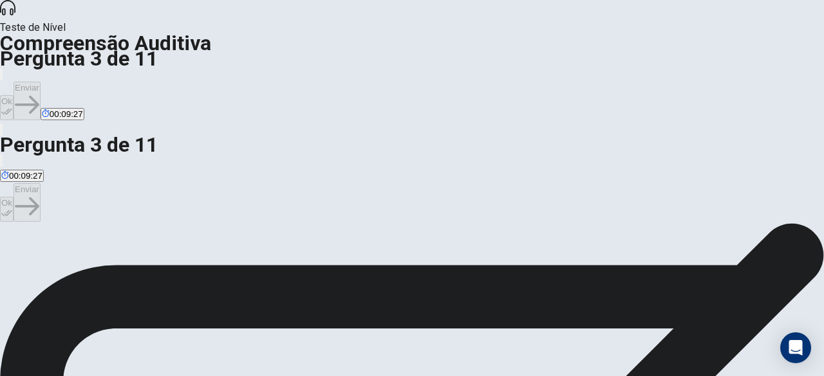
scroll to position [60, 0]
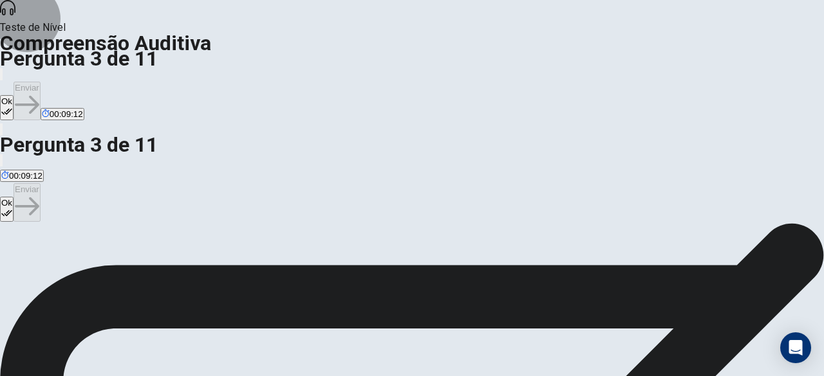
click at [14, 95] on button "Ok" at bounding box center [7, 107] width 14 height 25
click at [41, 82] on button "Enviar" at bounding box center [27, 101] width 27 height 39
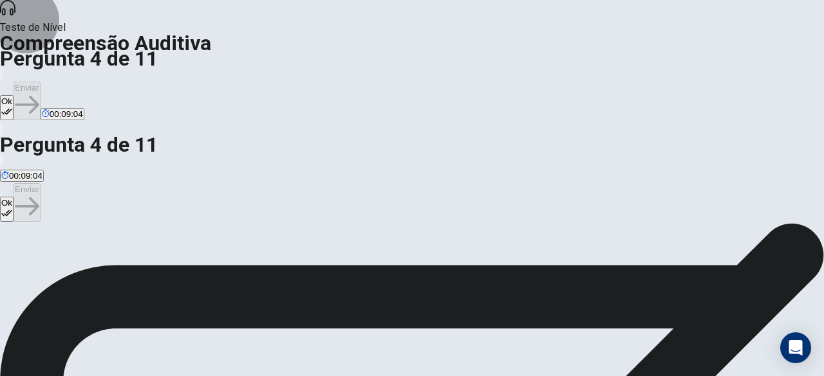
click at [14, 95] on button "Ok" at bounding box center [7, 107] width 14 height 25
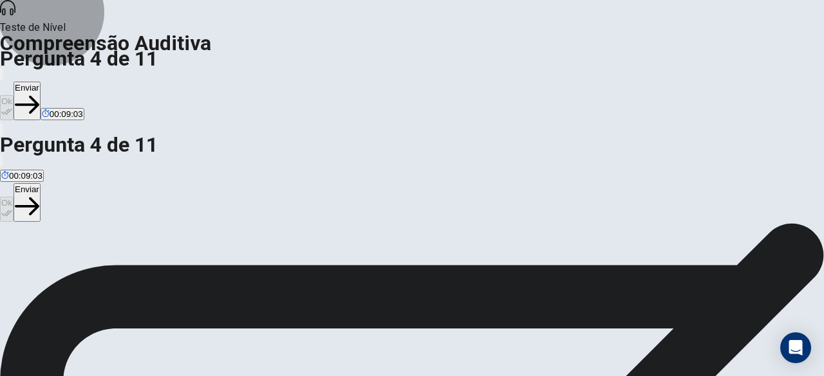
click at [39, 96] on icon "button" at bounding box center [27, 105] width 24 height 18
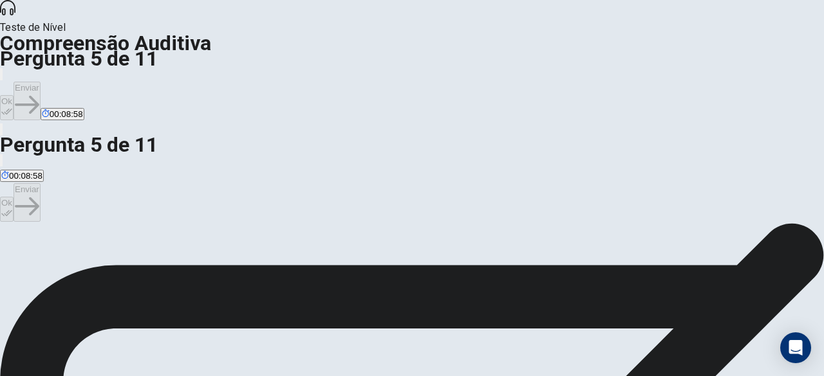
click at [14, 95] on button "Ok" at bounding box center [7, 107] width 14 height 25
drag, startPoint x: 662, startPoint y: 24, endPoint x: 641, endPoint y: 24, distance: 20.6
click at [641, 66] on div "Ok Enviar 00:08:56" at bounding box center [412, 93] width 824 height 55
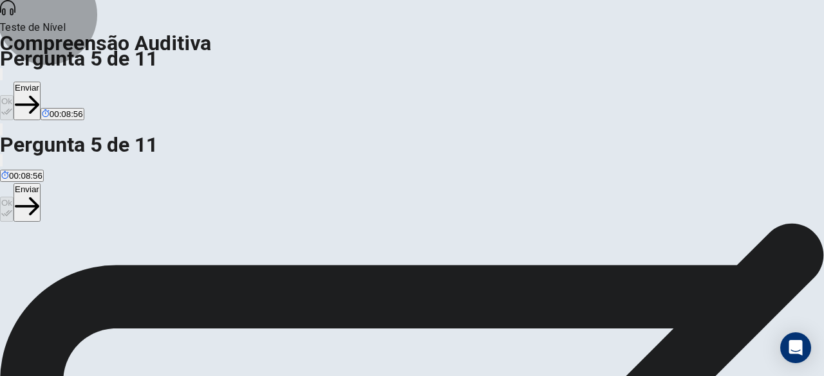
click at [39, 93] on icon "button" at bounding box center [27, 105] width 24 height 24
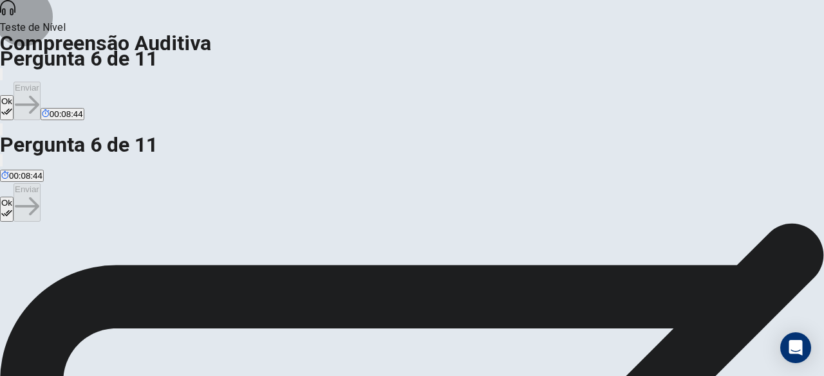
click at [14, 95] on button "Ok" at bounding box center [7, 107] width 14 height 25
click at [41, 82] on button "Enviar" at bounding box center [27, 101] width 27 height 39
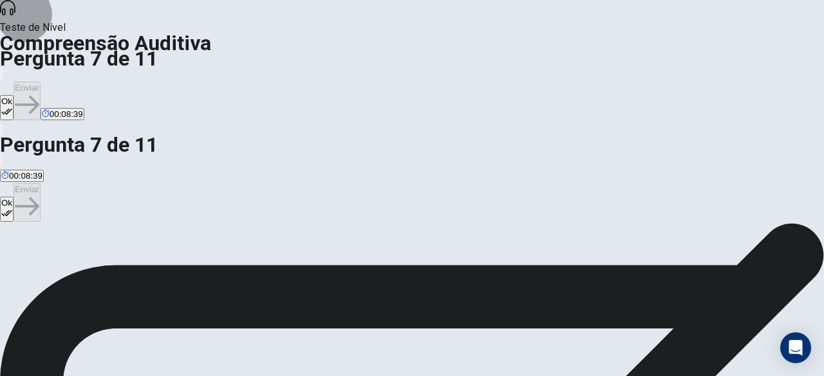
click at [14, 95] on button "Ok" at bounding box center [7, 107] width 14 height 25
click at [41, 82] on button "Enviar" at bounding box center [27, 101] width 27 height 39
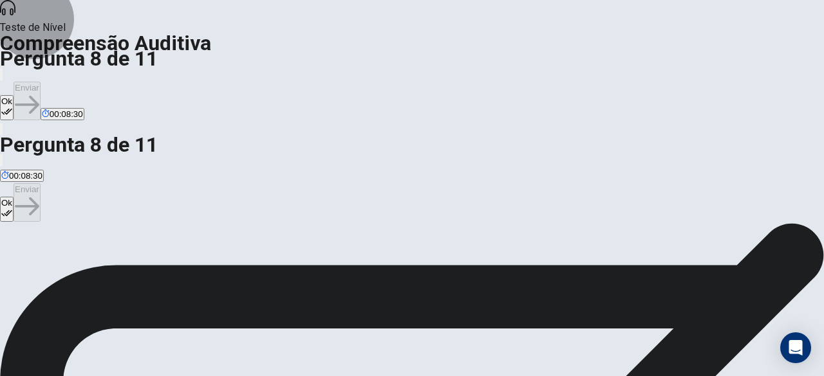
click at [14, 95] on button "Ok" at bounding box center [7, 107] width 14 height 25
click at [41, 82] on button "Enviar" at bounding box center [27, 101] width 27 height 39
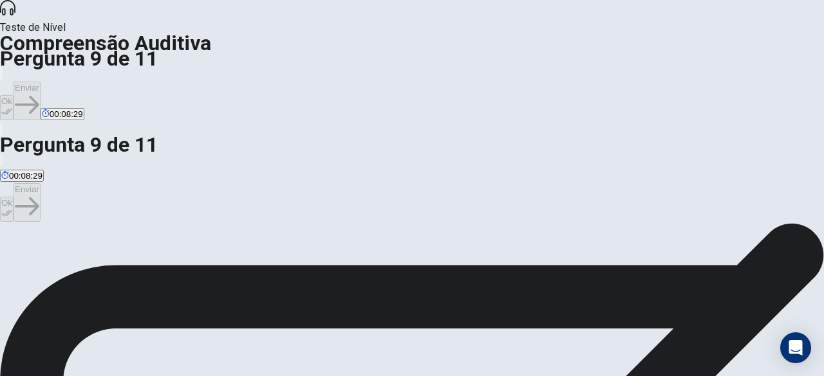
scroll to position [39, 0]
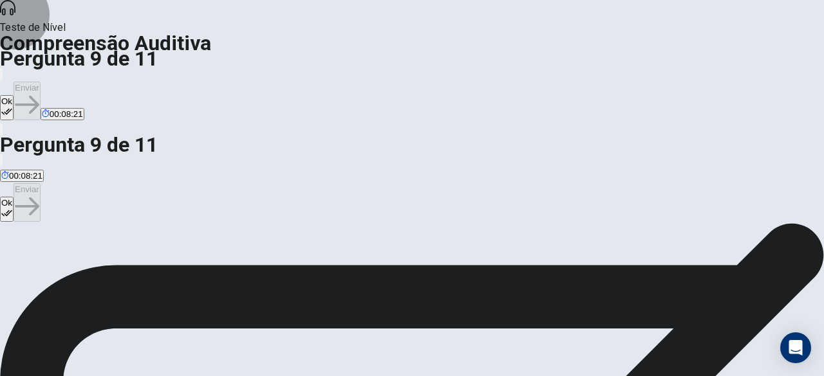
click at [14, 95] on button "Ok" at bounding box center [7, 107] width 14 height 25
click at [41, 82] on button "Enviar" at bounding box center [27, 101] width 27 height 39
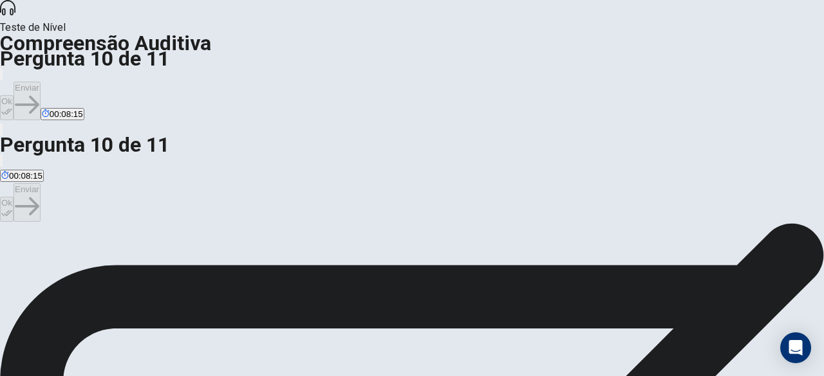
click at [14, 95] on button "Ok" at bounding box center [7, 107] width 14 height 25
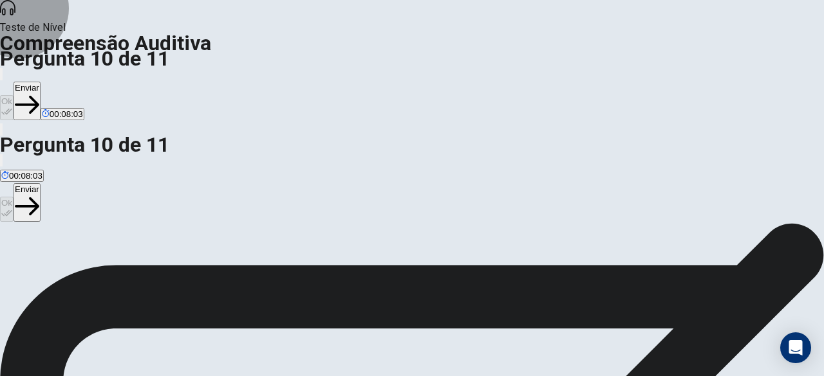
click at [41, 82] on button "Enviar" at bounding box center [27, 101] width 27 height 39
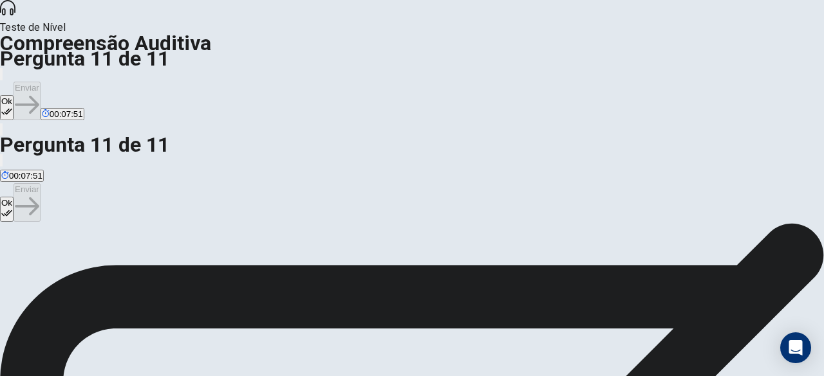
click at [14, 95] on button "Ok" at bounding box center [7, 107] width 14 height 25
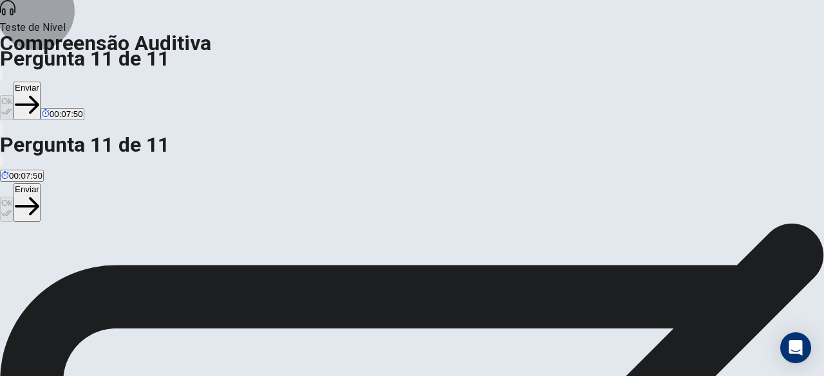
click at [41, 82] on button "Enviar" at bounding box center [27, 101] width 27 height 39
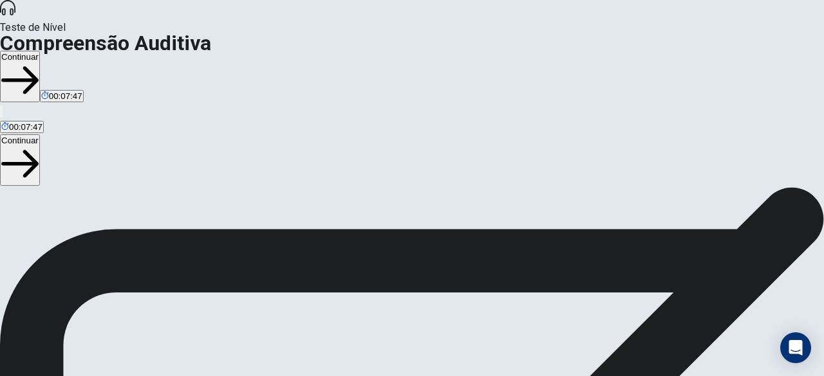
scroll to position [0, 0]
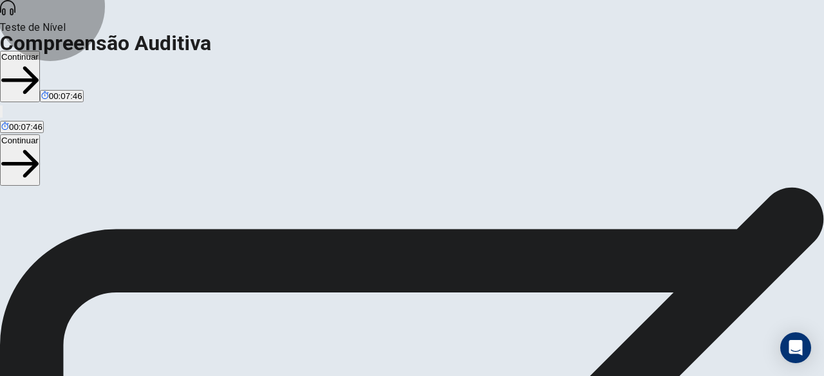
click at [40, 51] on button "Continuar" at bounding box center [20, 76] width 40 height 51
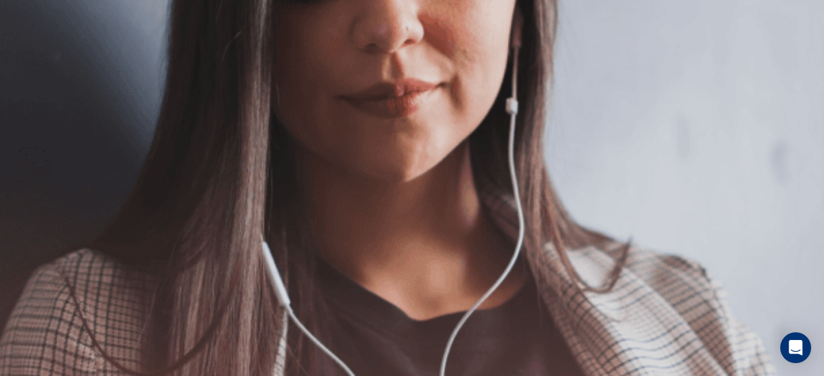
scroll to position [128, 0]
click at [40, 66] on button "Continuar" at bounding box center [20, 91] width 40 height 51
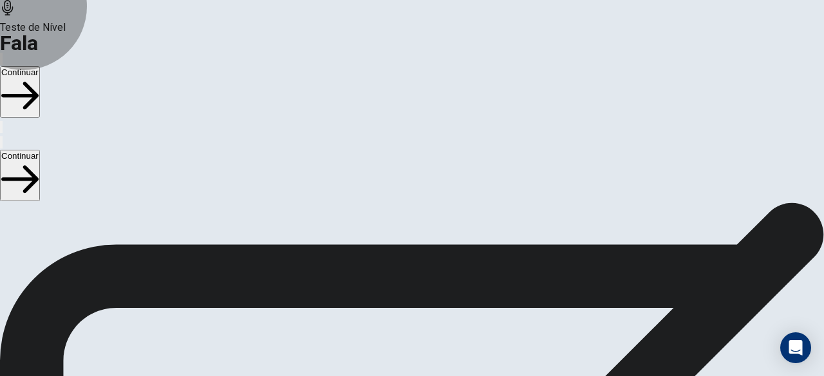
click at [40, 66] on button "Continuar" at bounding box center [20, 91] width 40 height 51
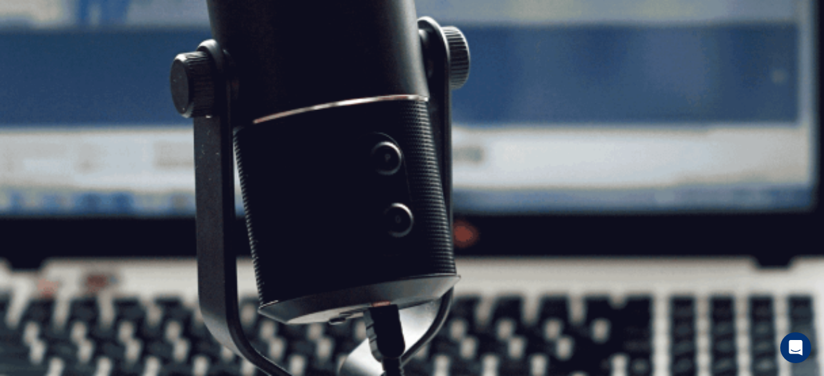
scroll to position [172, 0]
click at [40, 66] on button "Continuar" at bounding box center [20, 91] width 40 height 51
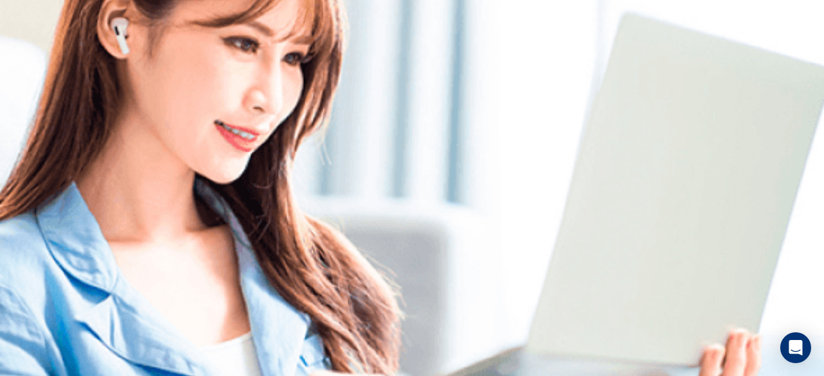
scroll to position [125, 0]
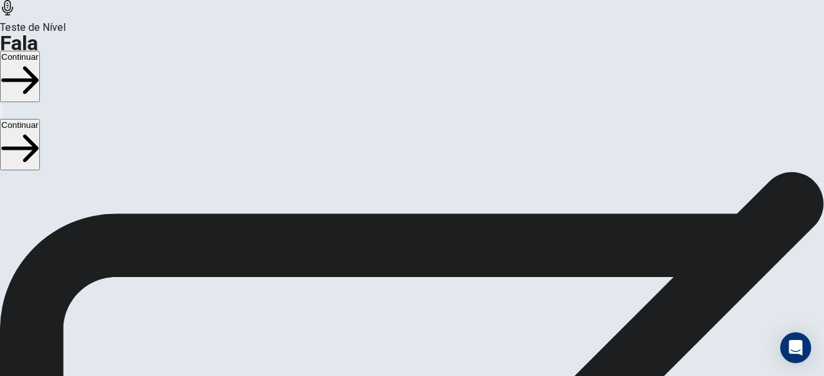
scroll to position [0, 0]
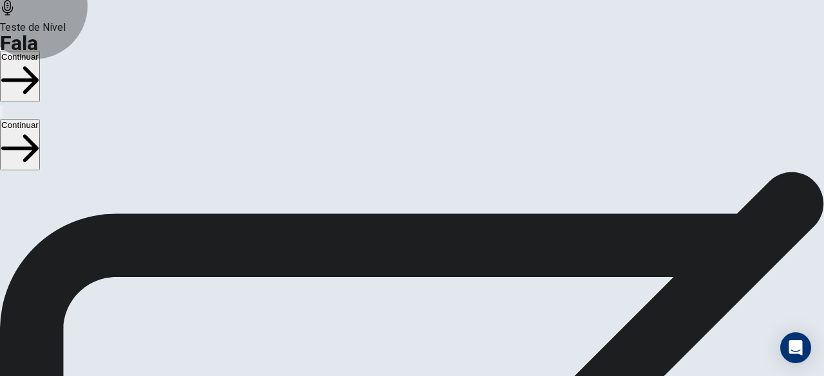
click at [40, 51] on button "Continuar" at bounding box center [20, 76] width 40 height 51
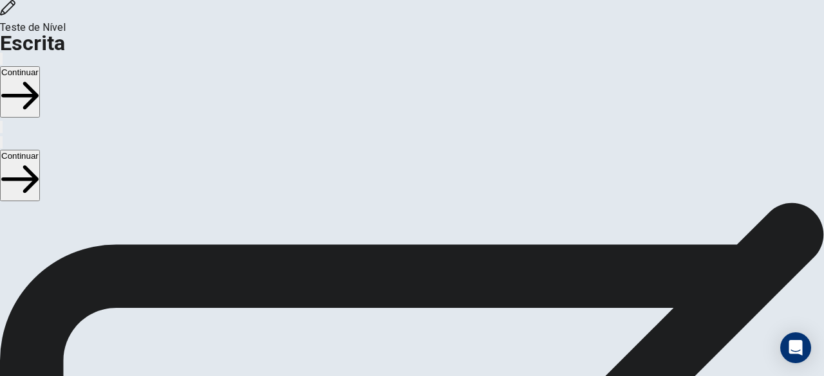
scroll to position [14, 0]
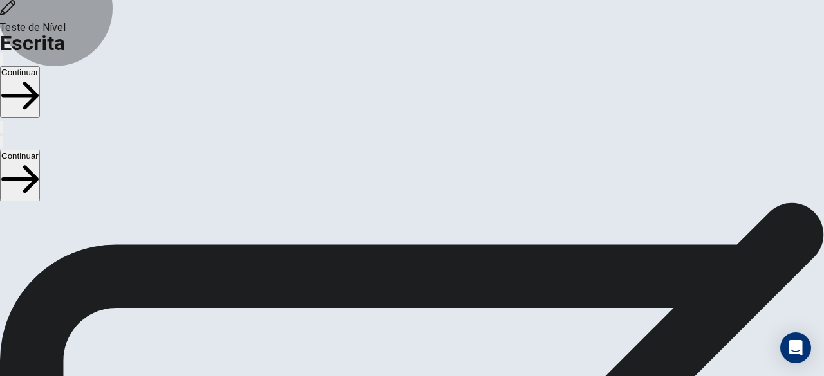
click at [40, 66] on button "Continuar" at bounding box center [20, 91] width 40 height 51
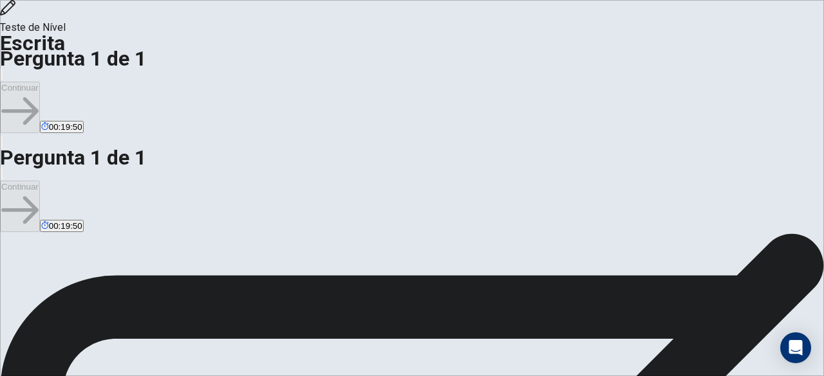
scroll to position [63, 0]
drag, startPoint x: 705, startPoint y: 91, endPoint x: 695, endPoint y: 82, distance: 13.7
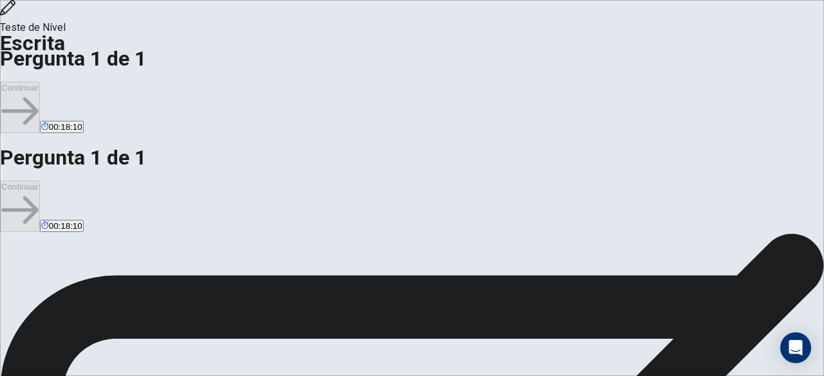
drag, startPoint x: 467, startPoint y: 81, endPoint x: 435, endPoint y: 82, distance: 32.2
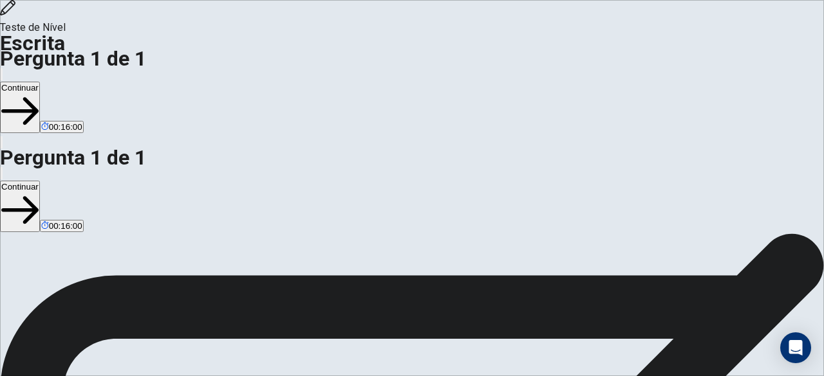
drag, startPoint x: 601, startPoint y: 127, endPoint x: 488, endPoint y: 143, distance: 113.8
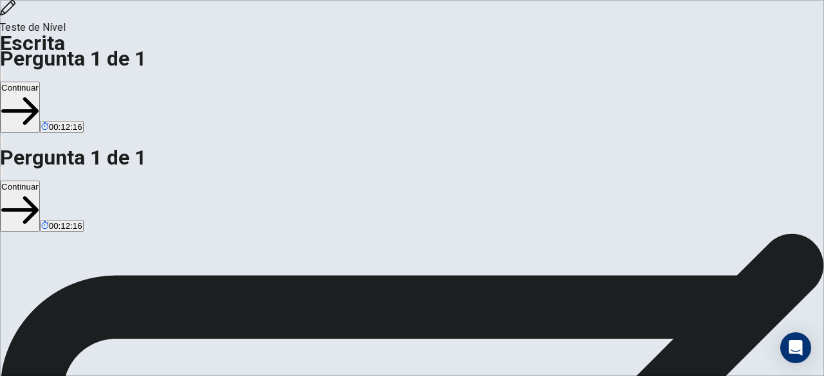
type textarea "**********"
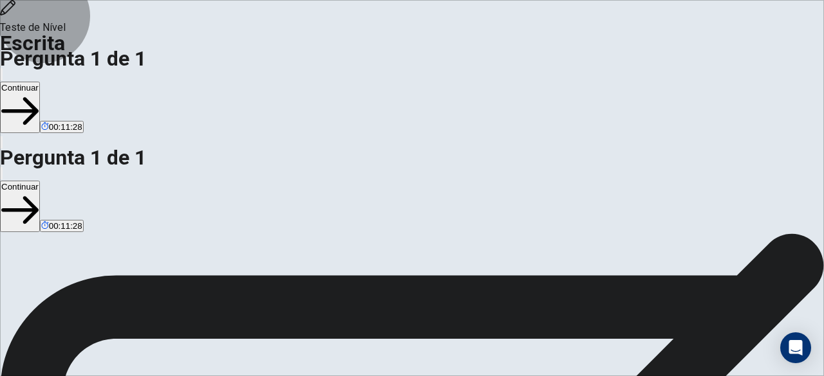
click at [40, 82] on button "Continuar" at bounding box center [20, 107] width 40 height 51
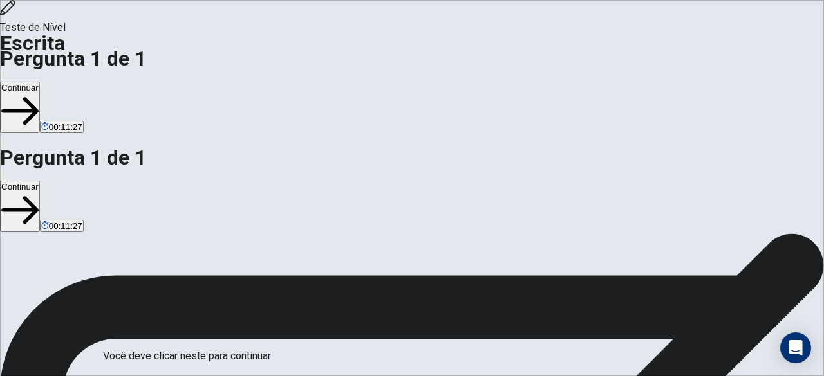
scroll to position [139, 0]
